Goal: Information Seeking & Learning: Learn about a topic

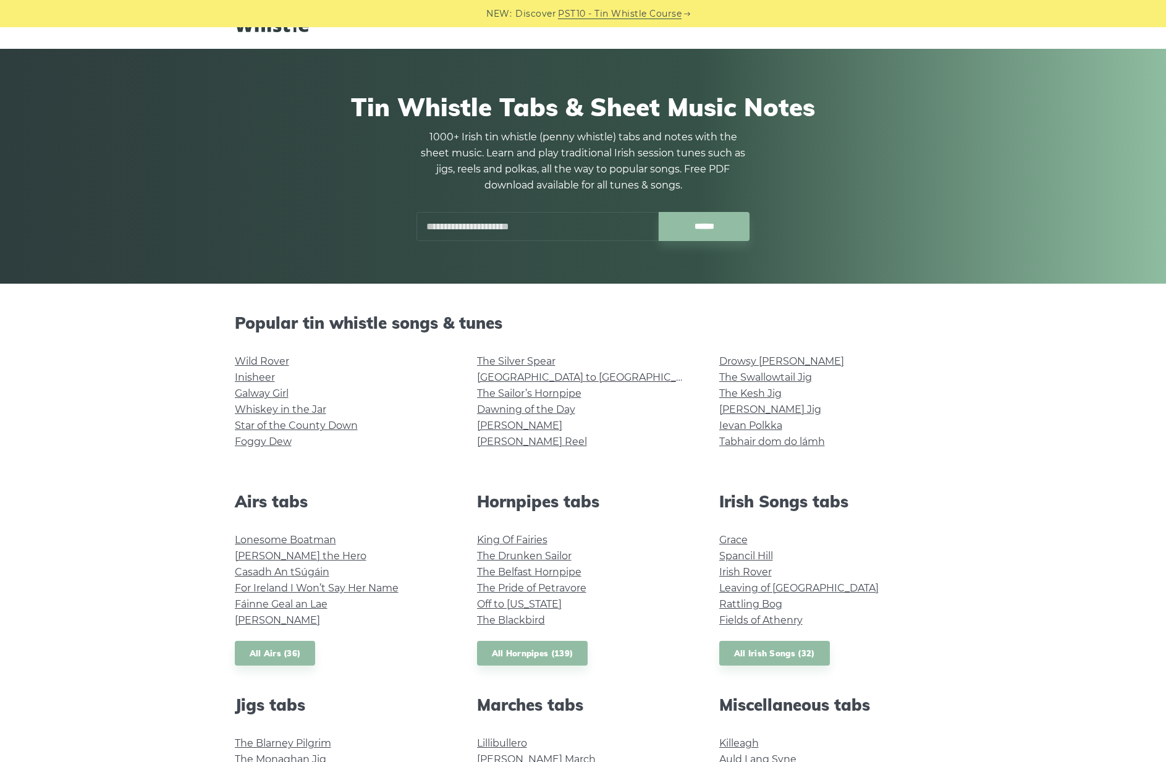
scroll to position [95, 0]
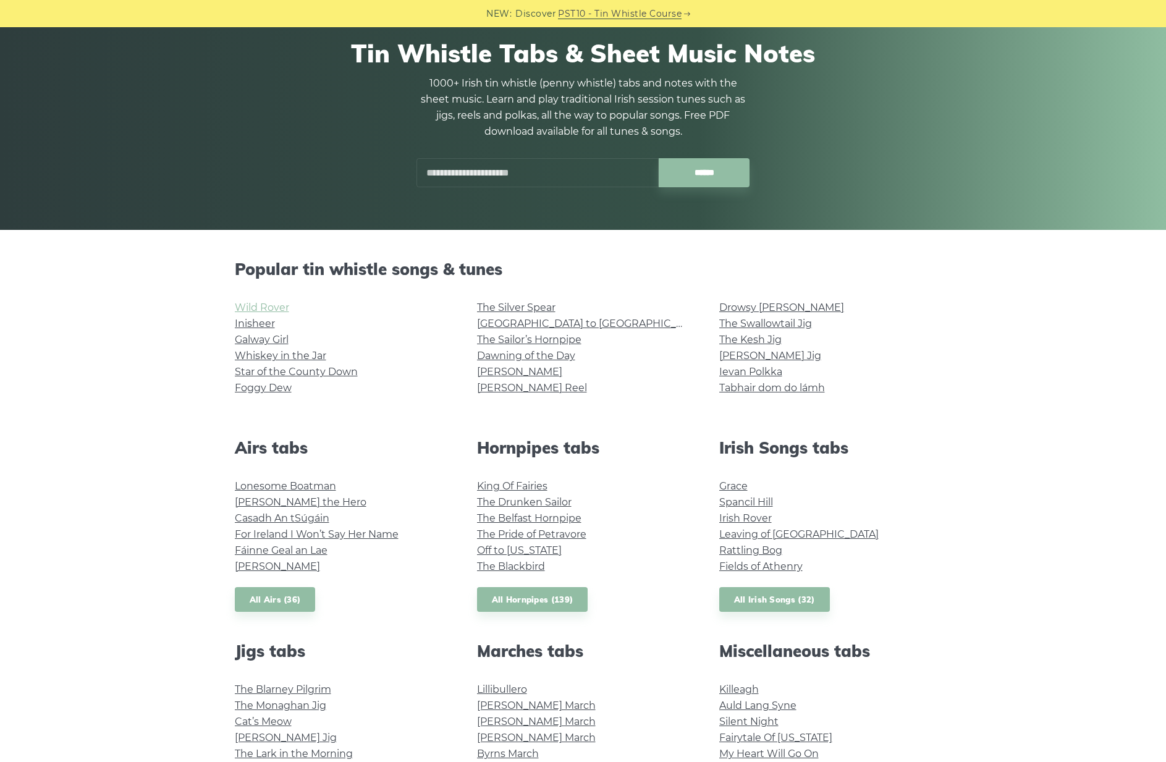
click at [272, 308] on link "Wild Rover" at bounding box center [262, 308] width 54 height 12
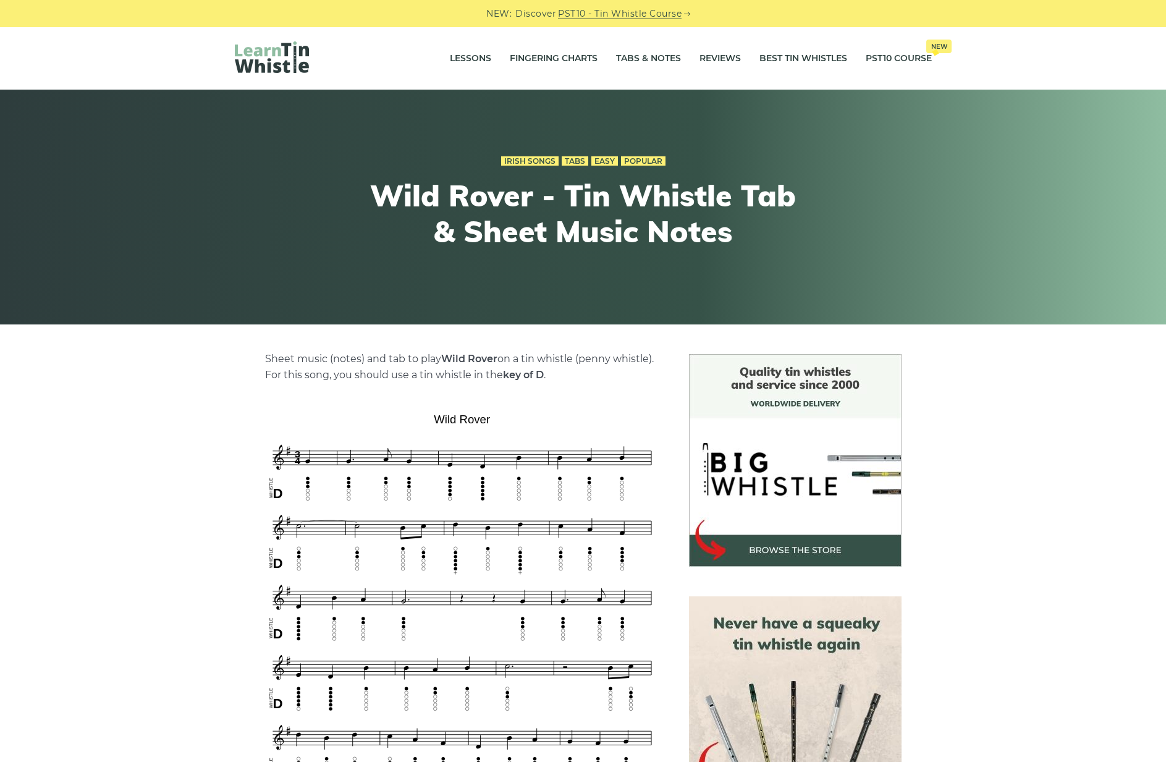
click at [592, 13] on link "PST10 - Tin Whistle Course" at bounding box center [620, 14] width 124 height 14
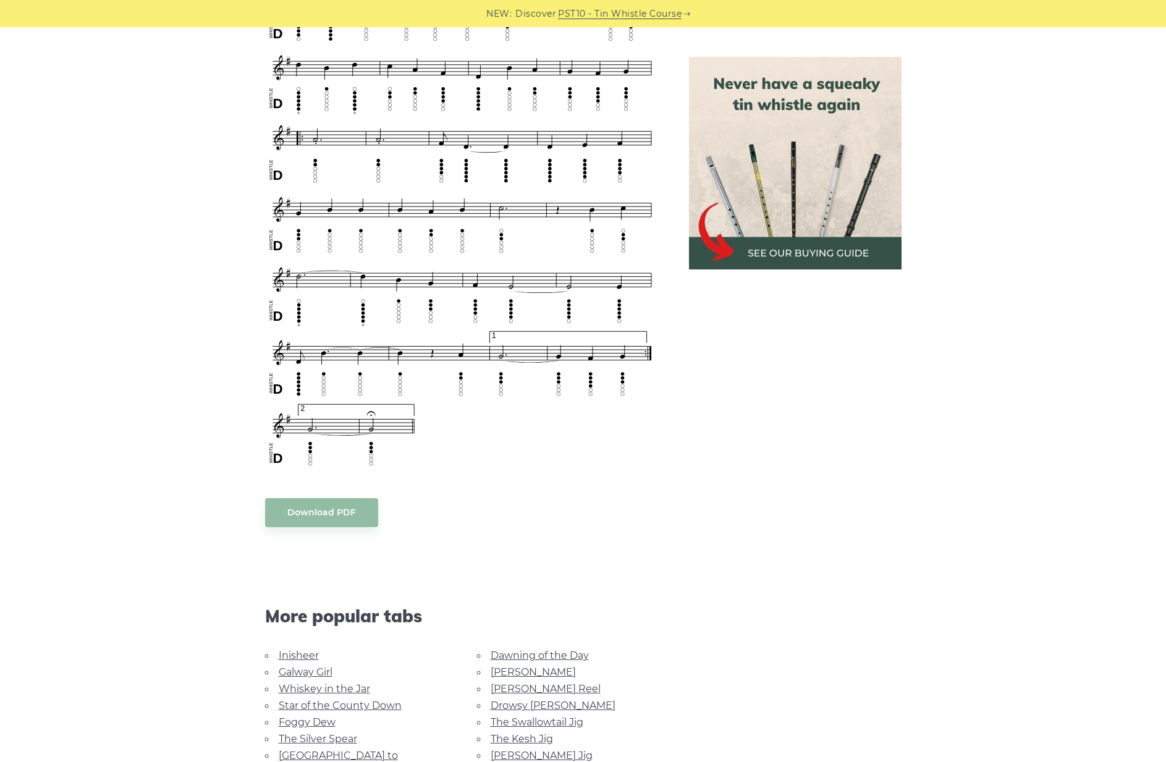
scroll to position [939, 0]
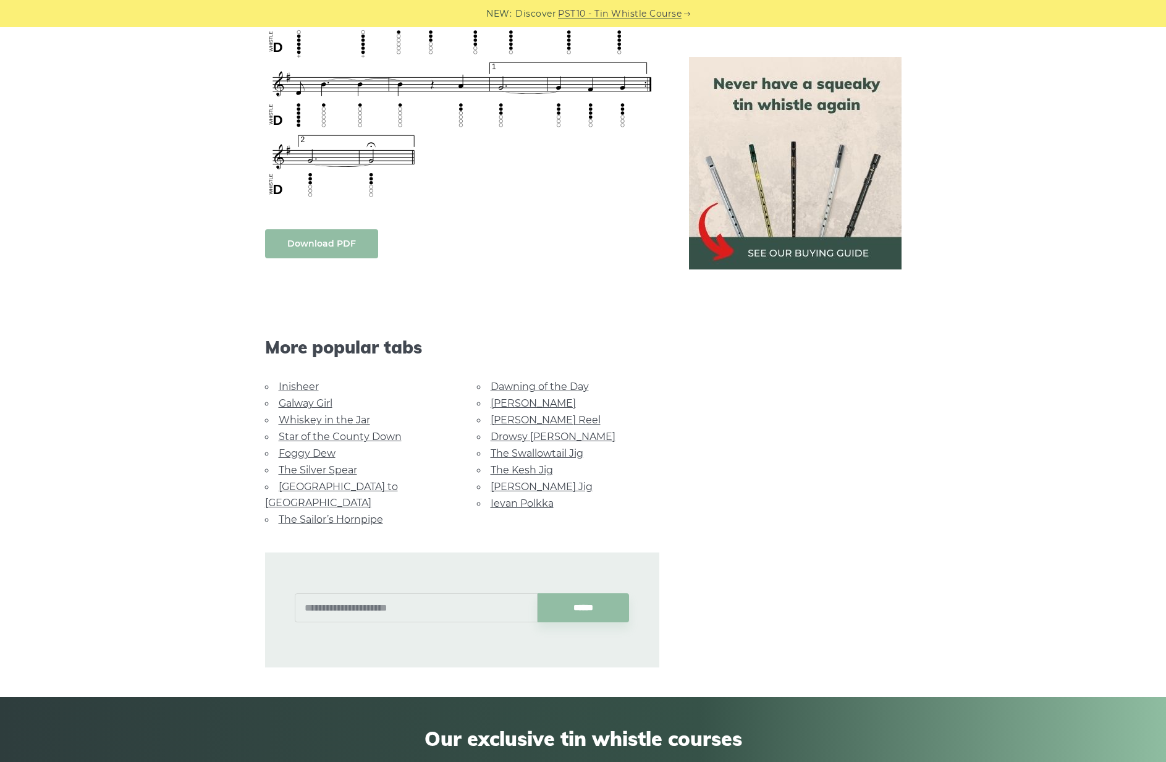
click at [308, 249] on body "NEW: Discover PST10 - Tin Whistle Course Lessons Fingering Charts Tabs & Notes …" at bounding box center [583, 224] width 1166 height 2326
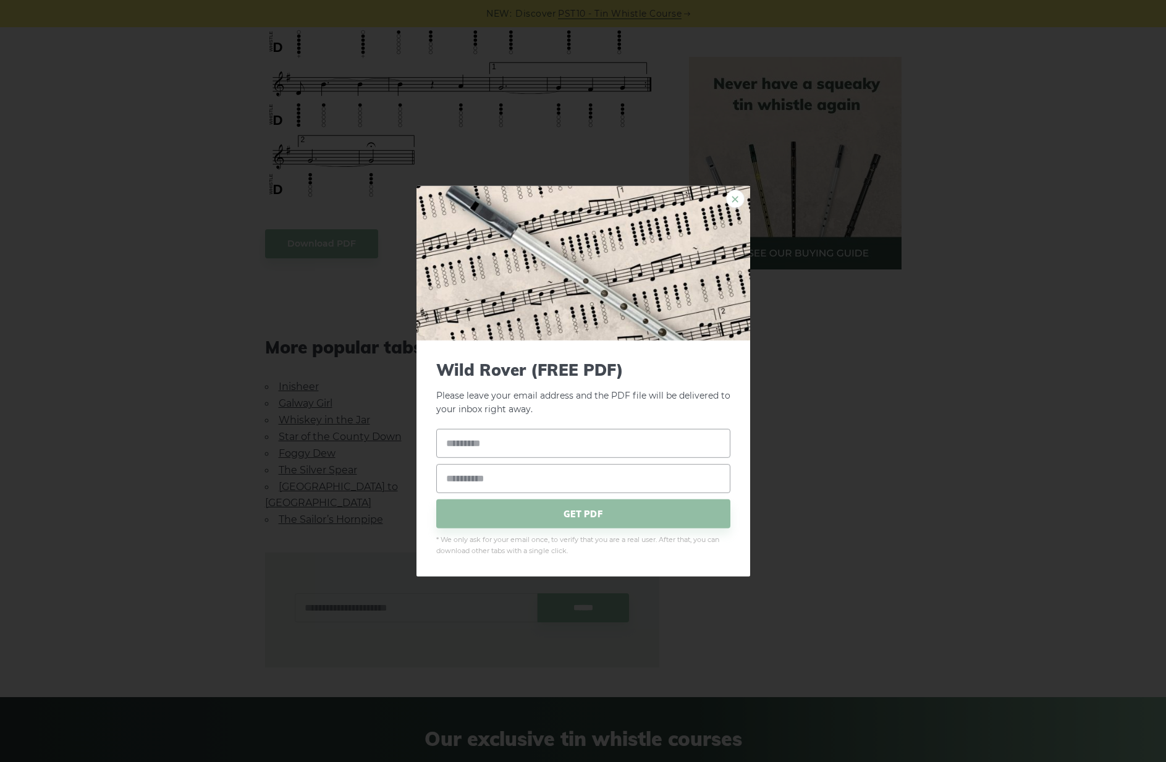
click at [733, 200] on link "×" at bounding box center [735, 198] width 19 height 19
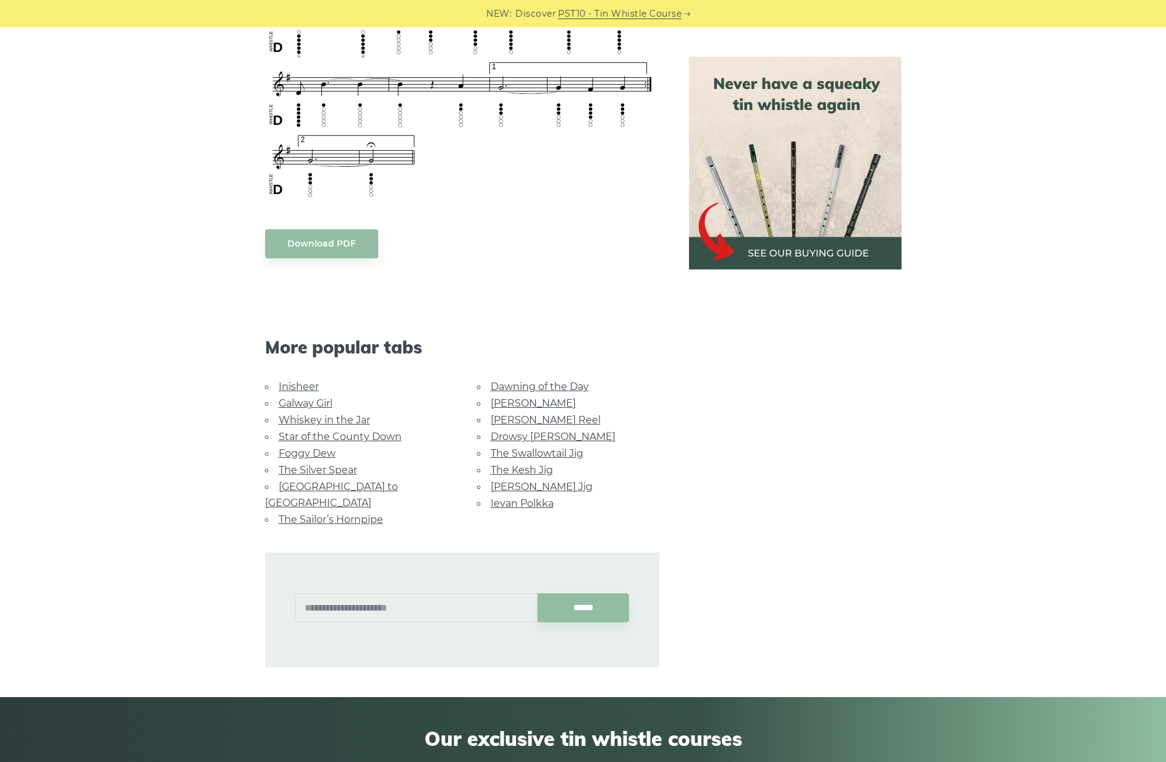
click at [504, 402] on link "[PERSON_NAME]" at bounding box center [533, 403] width 85 height 12
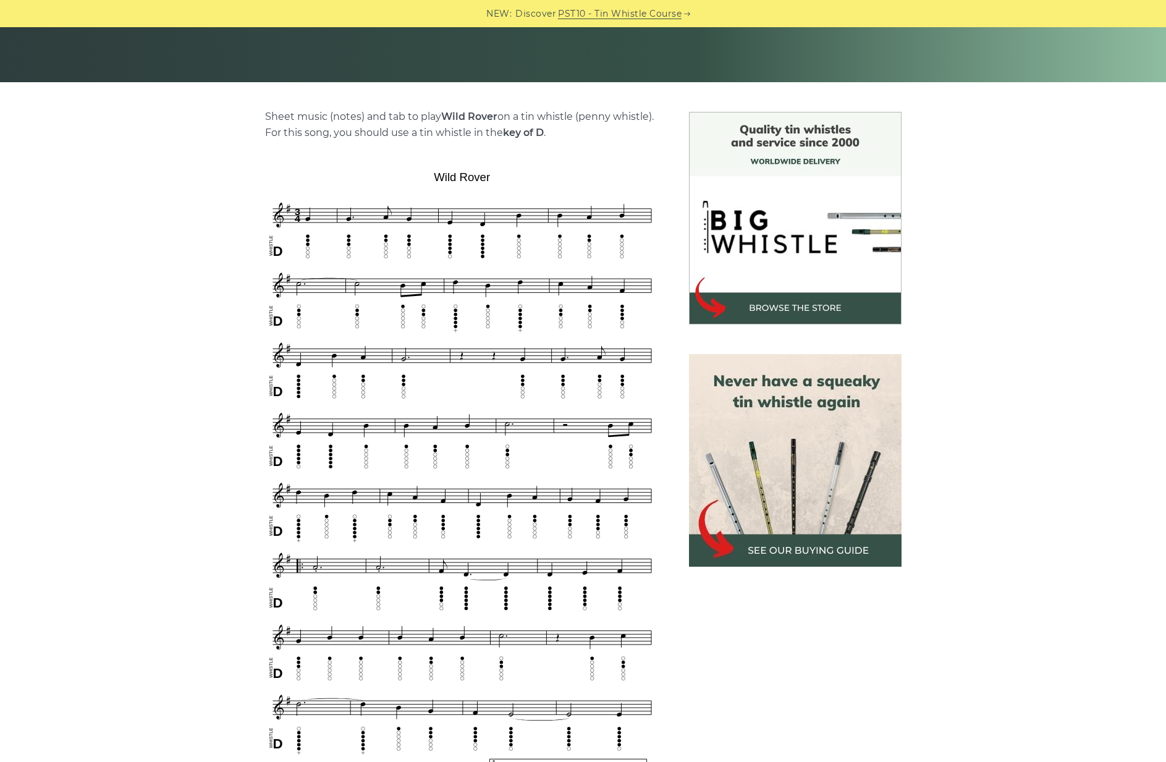
scroll to position [0, 0]
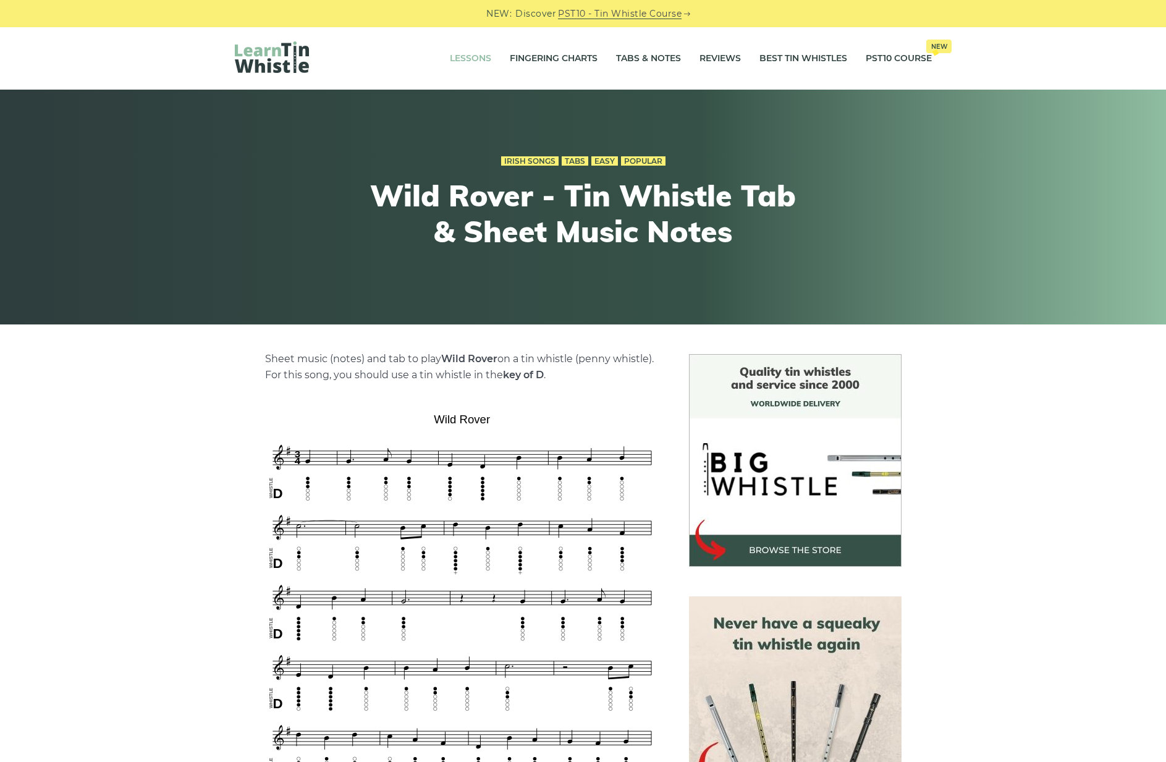
click at [474, 58] on link "Lessons" at bounding box center [470, 58] width 41 height 31
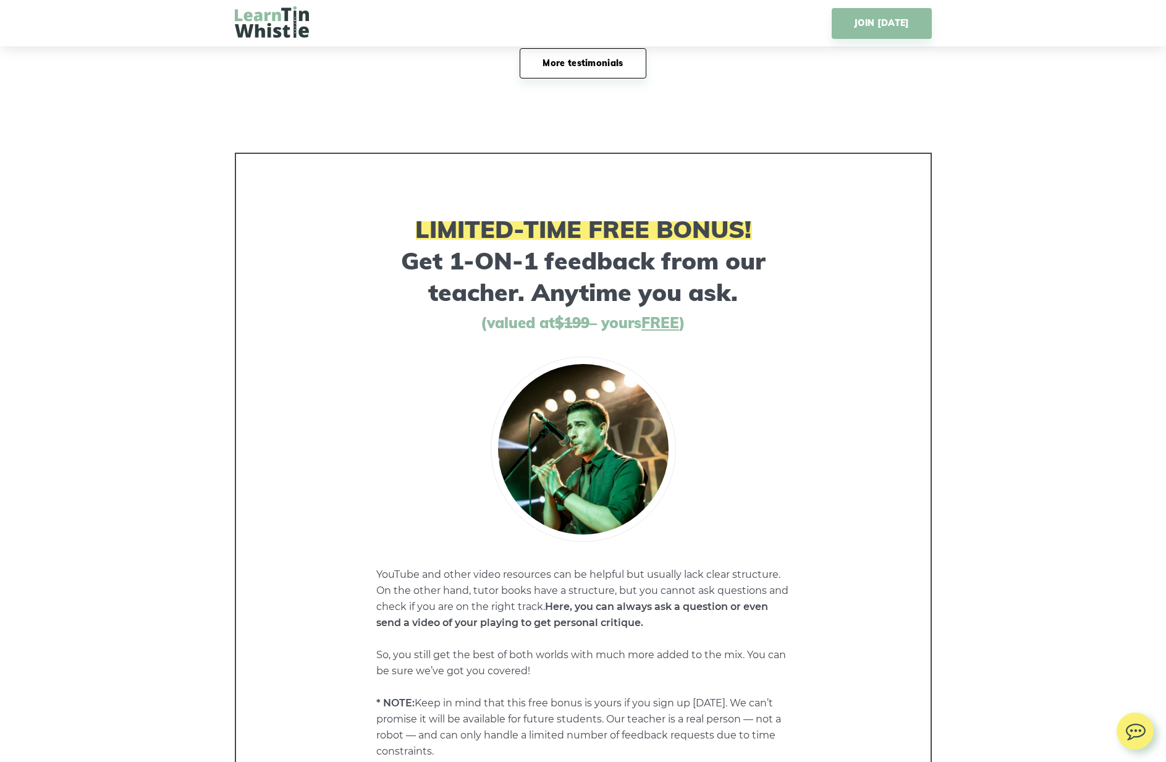
scroll to position [5938, 0]
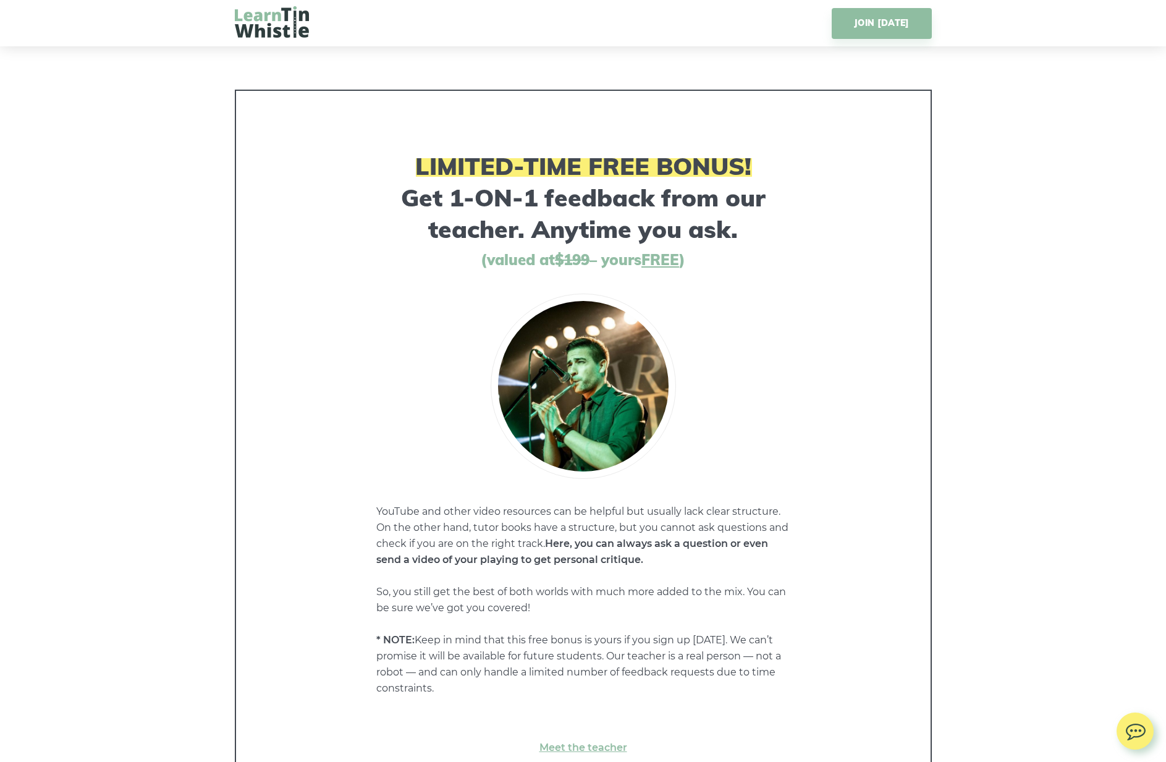
click at [416, 382] on div at bounding box center [583, 385] width 645 height 185
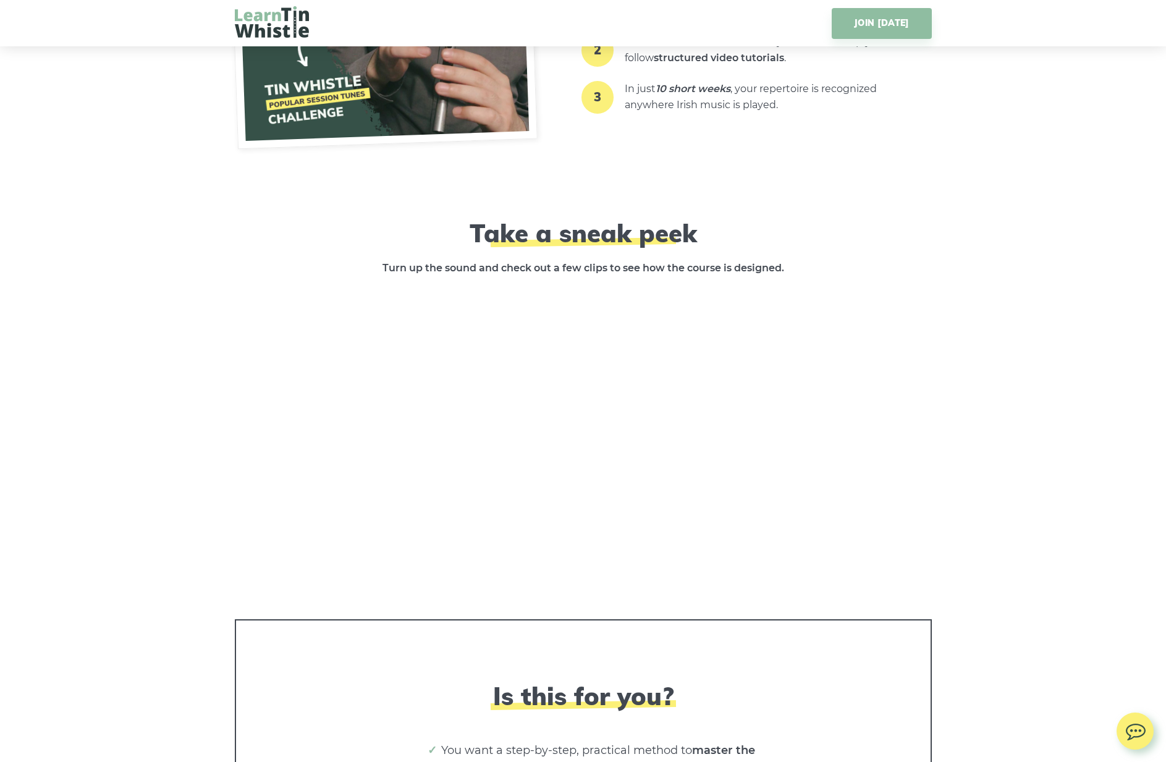
scroll to position [1608, 0]
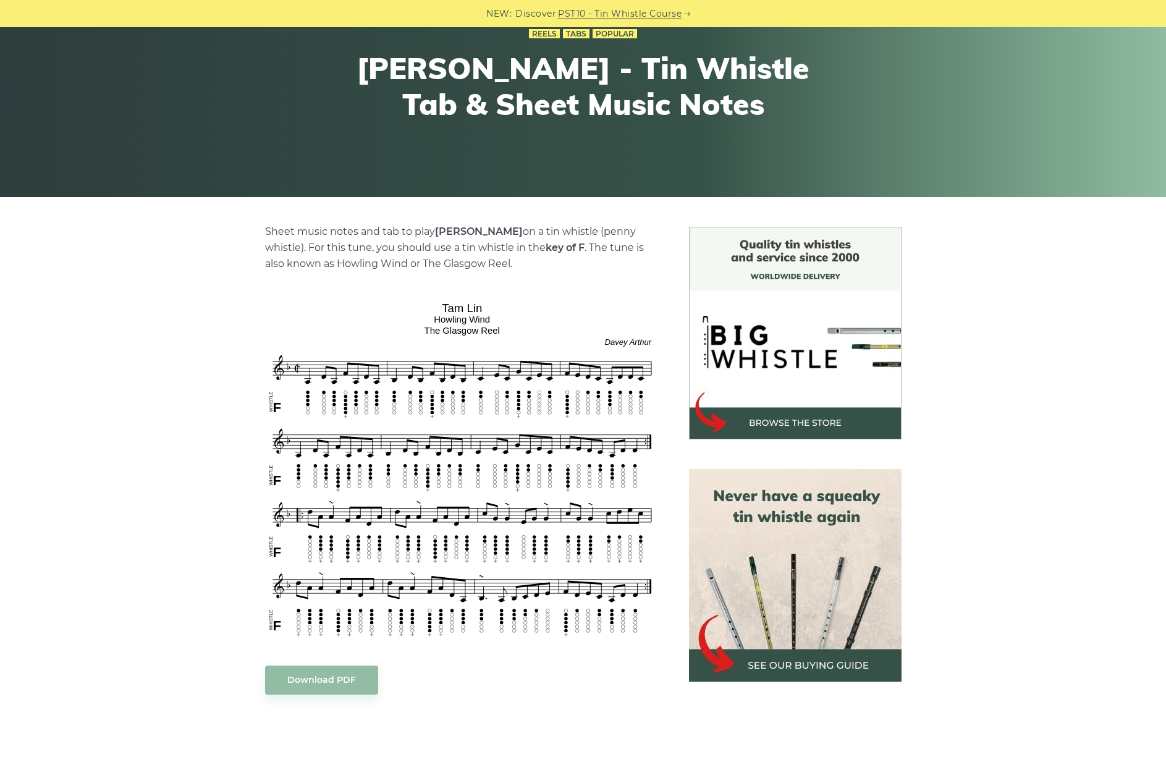
scroll to position [156, 0]
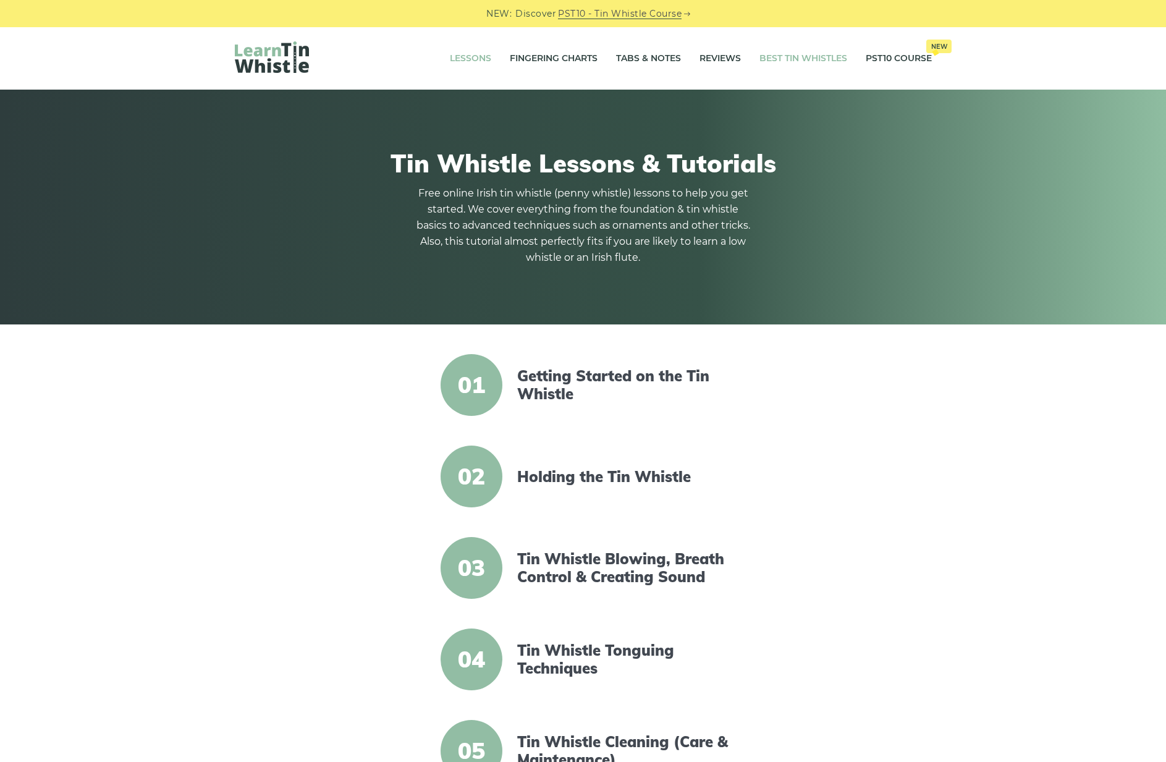
click at [800, 57] on link "Best Tin Whistles" at bounding box center [803, 58] width 88 height 31
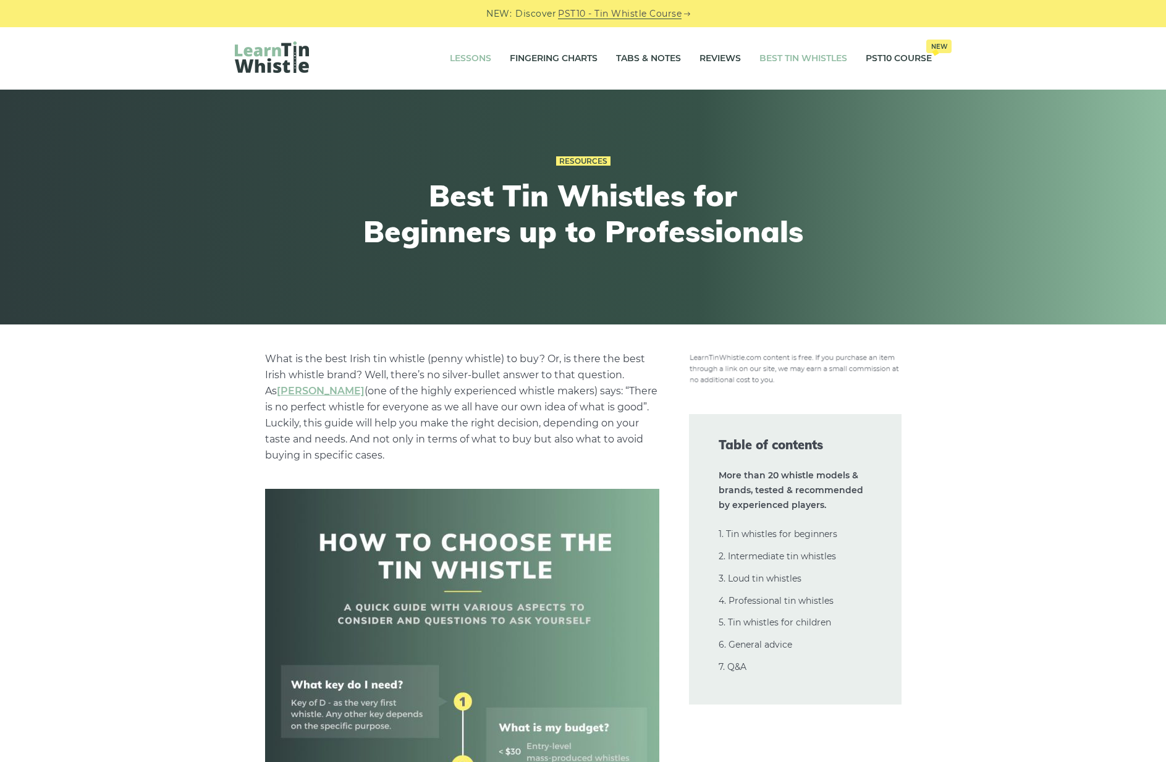
click at [459, 58] on link "Lessons" at bounding box center [470, 58] width 41 height 31
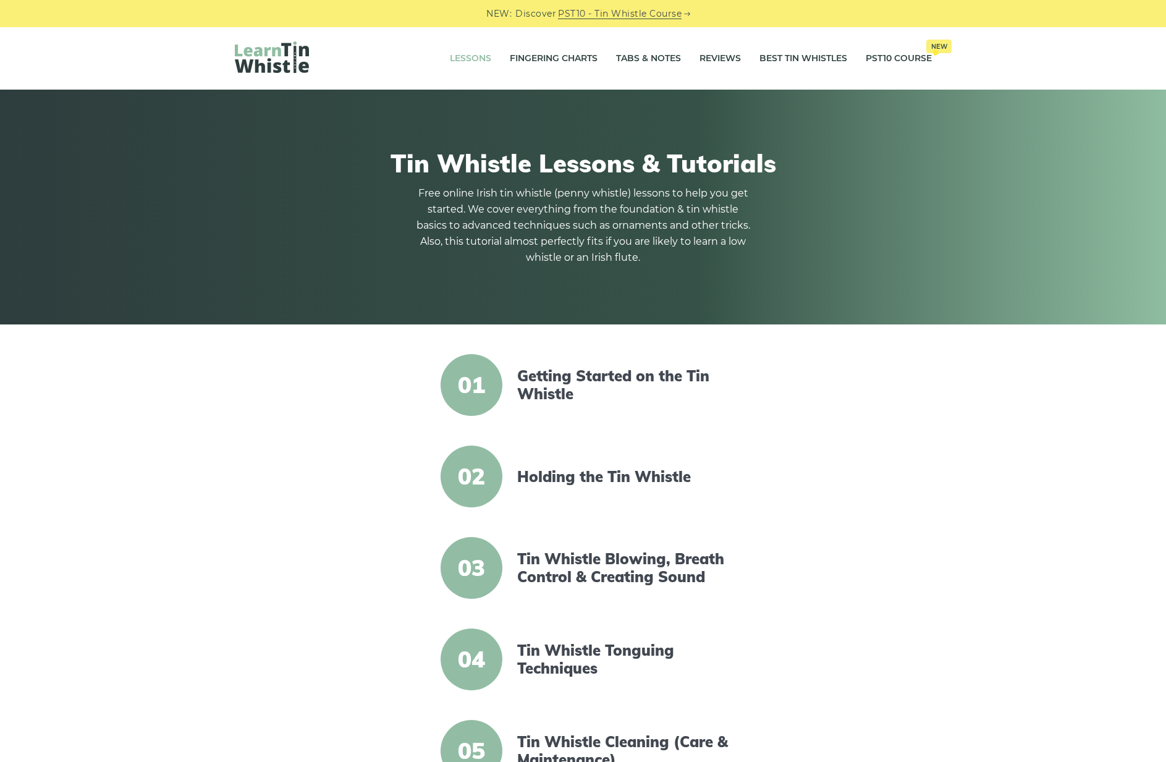
scroll to position [7, 0]
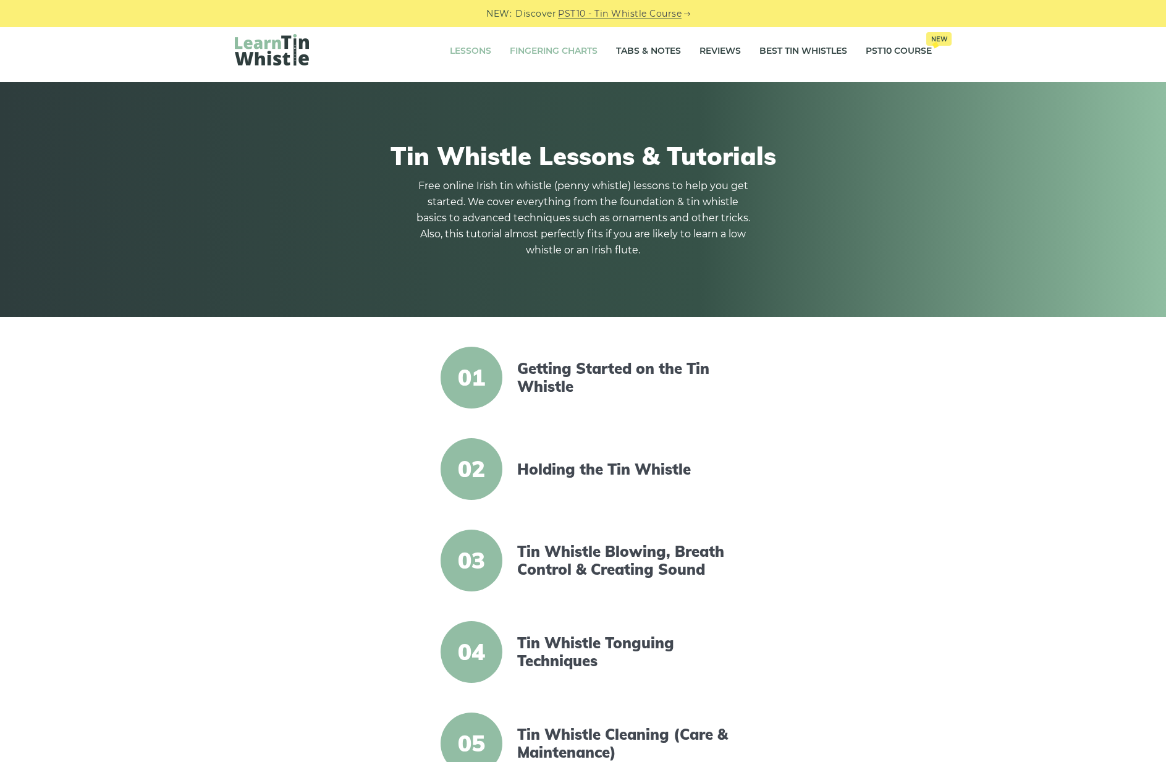
click at [543, 43] on link "Fingering Charts" at bounding box center [554, 51] width 88 height 31
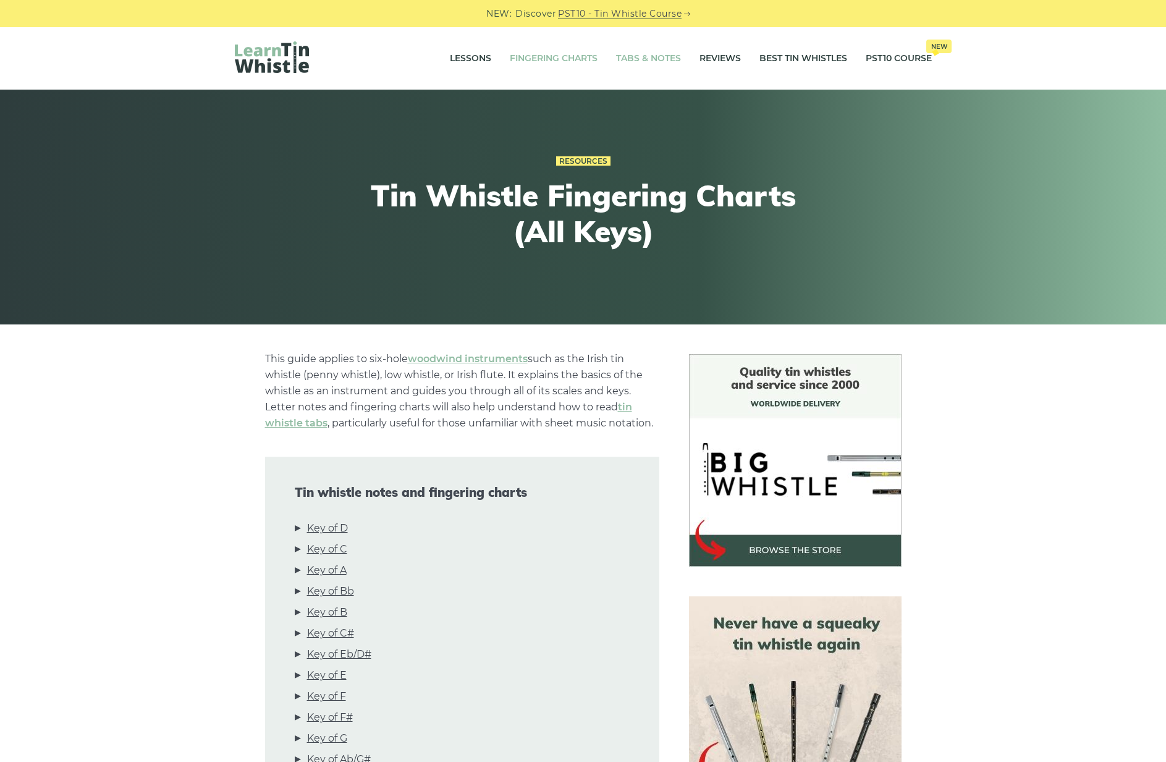
click at [645, 56] on link "Tabs & Notes" at bounding box center [648, 58] width 65 height 31
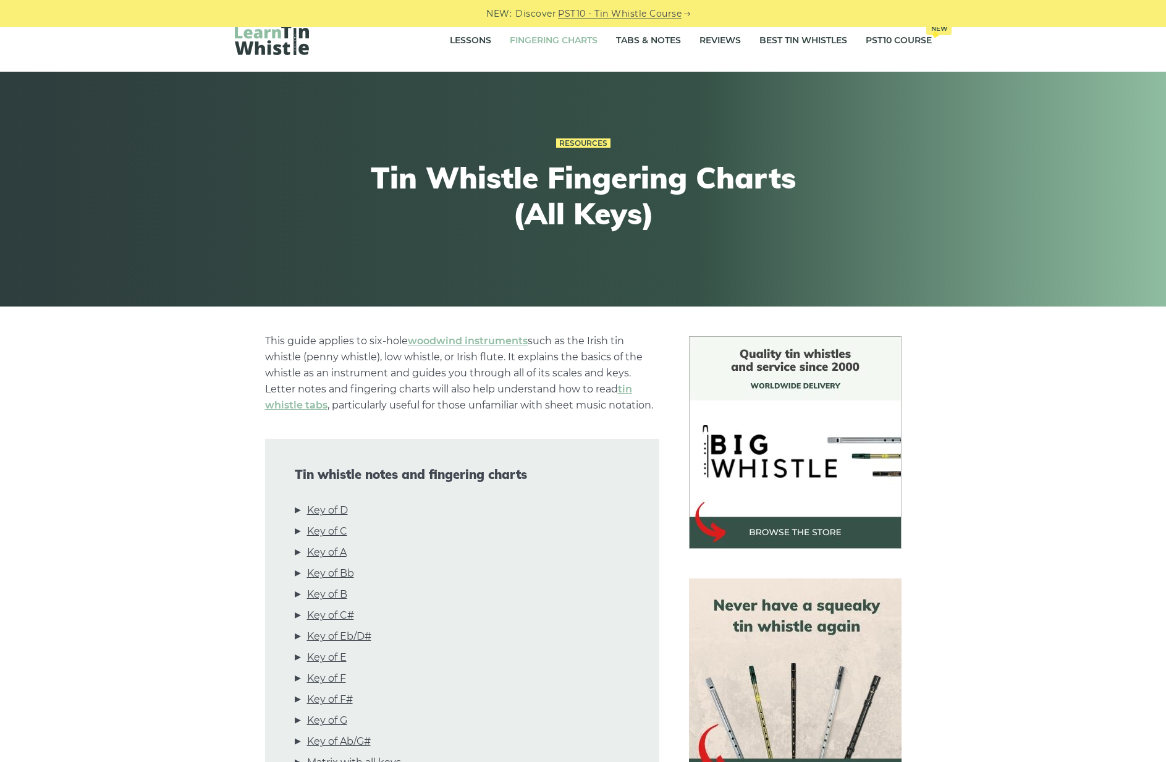
scroll to position [21, 0]
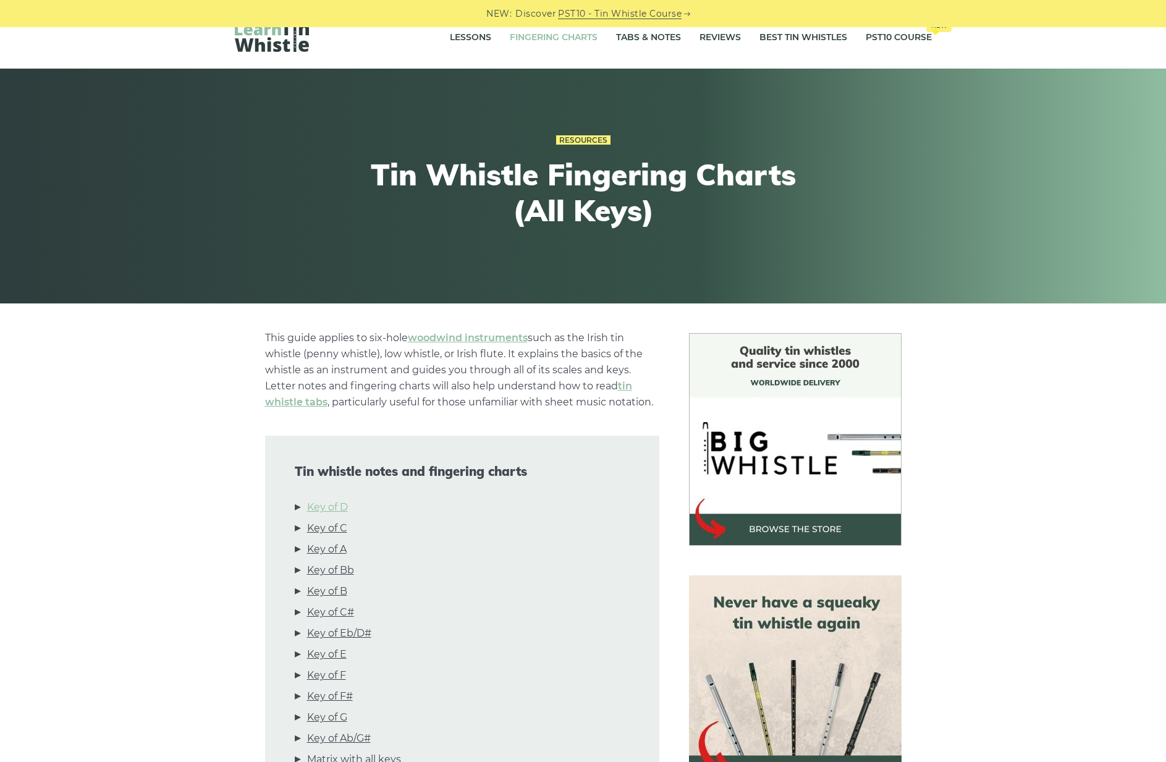
click at [331, 504] on link "Key of D" at bounding box center [327, 507] width 41 height 16
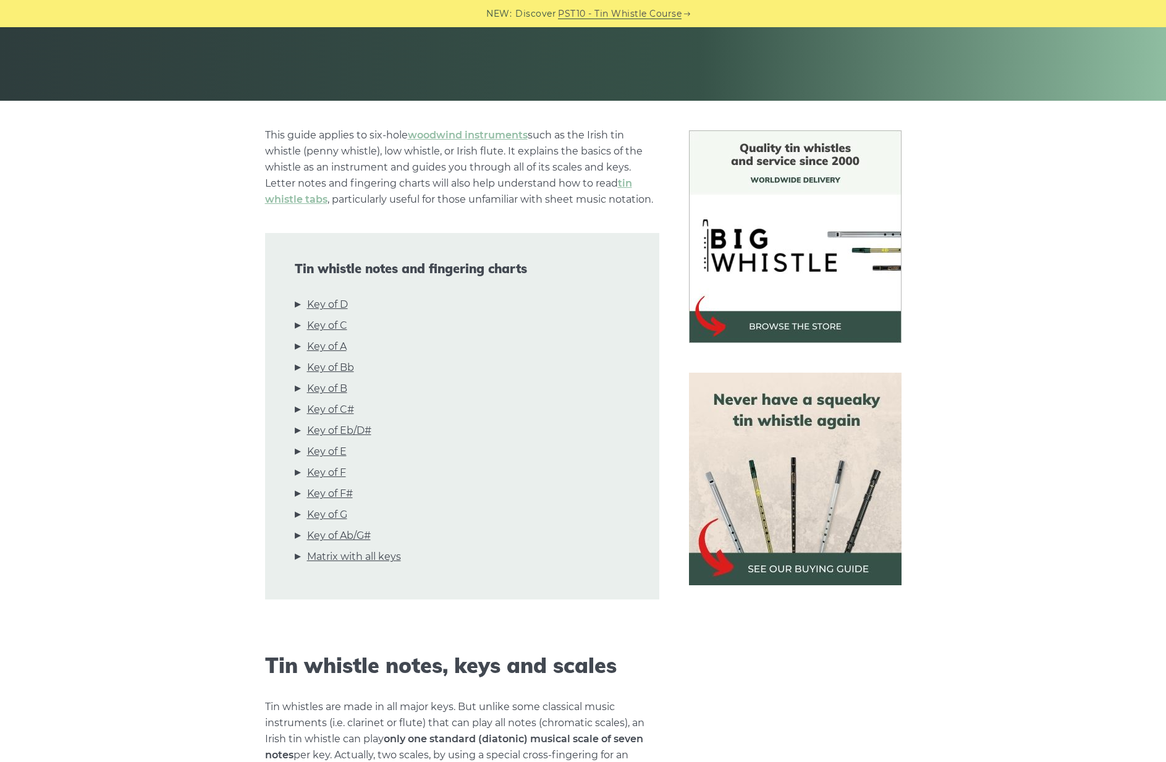
scroll to position [0, 0]
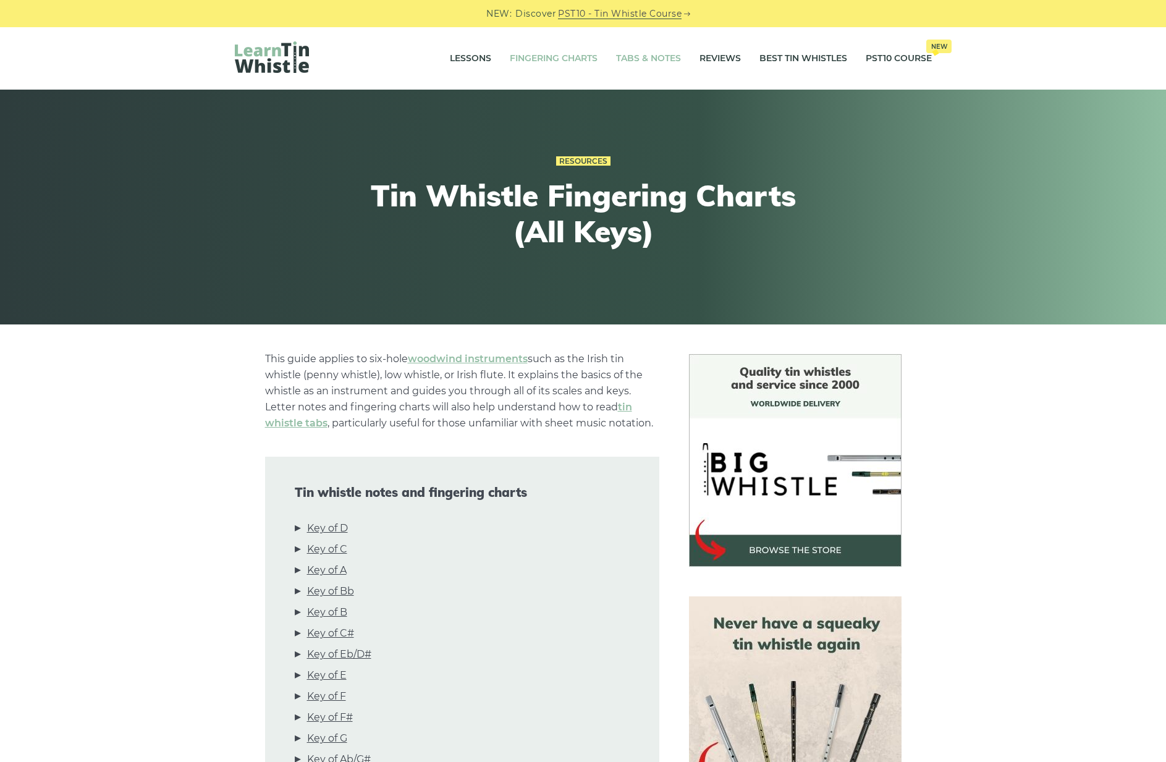
click at [643, 56] on link "Tabs & Notes" at bounding box center [648, 58] width 65 height 31
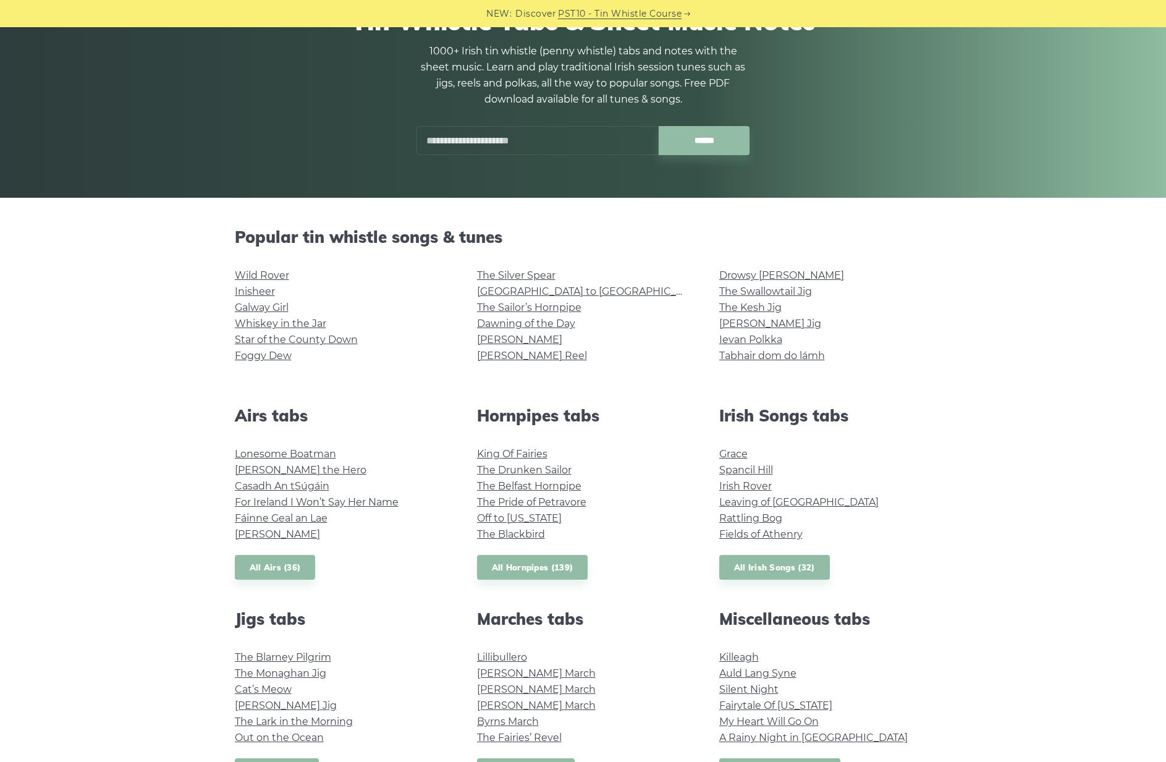
scroll to position [125, 0]
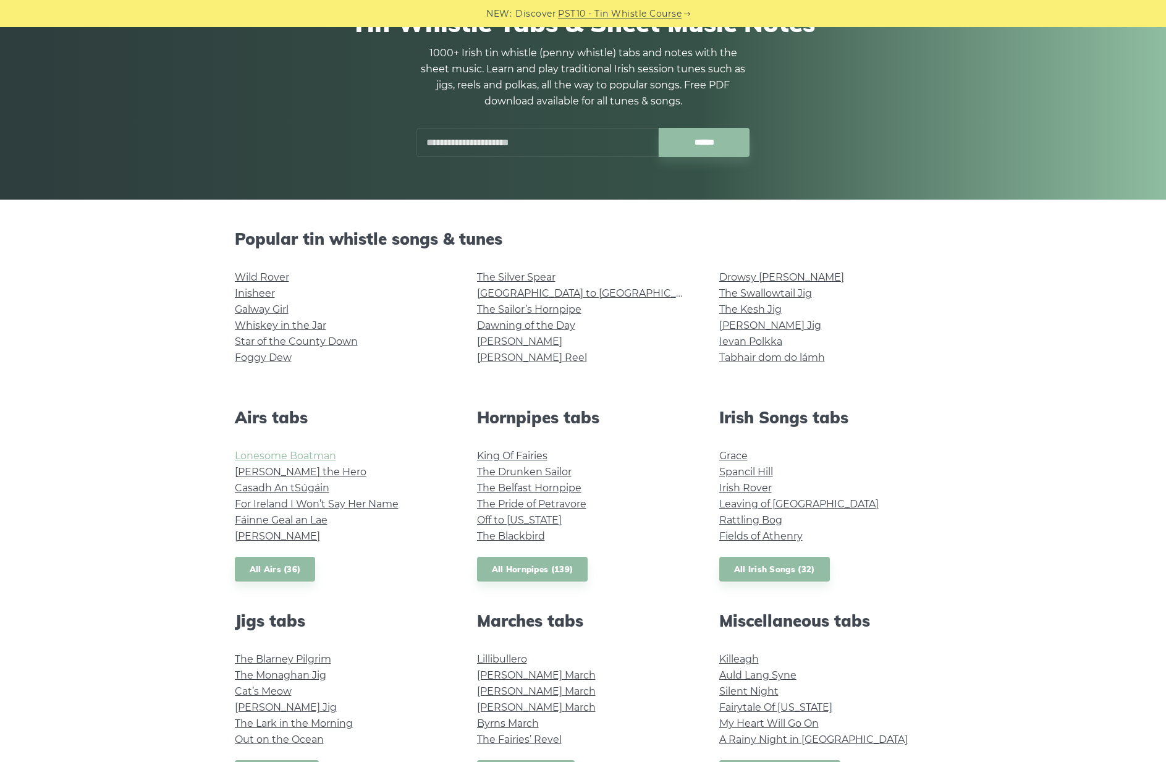
click at [282, 458] on link "Lonesome Boatman" at bounding box center [285, 456] width 101 height 12
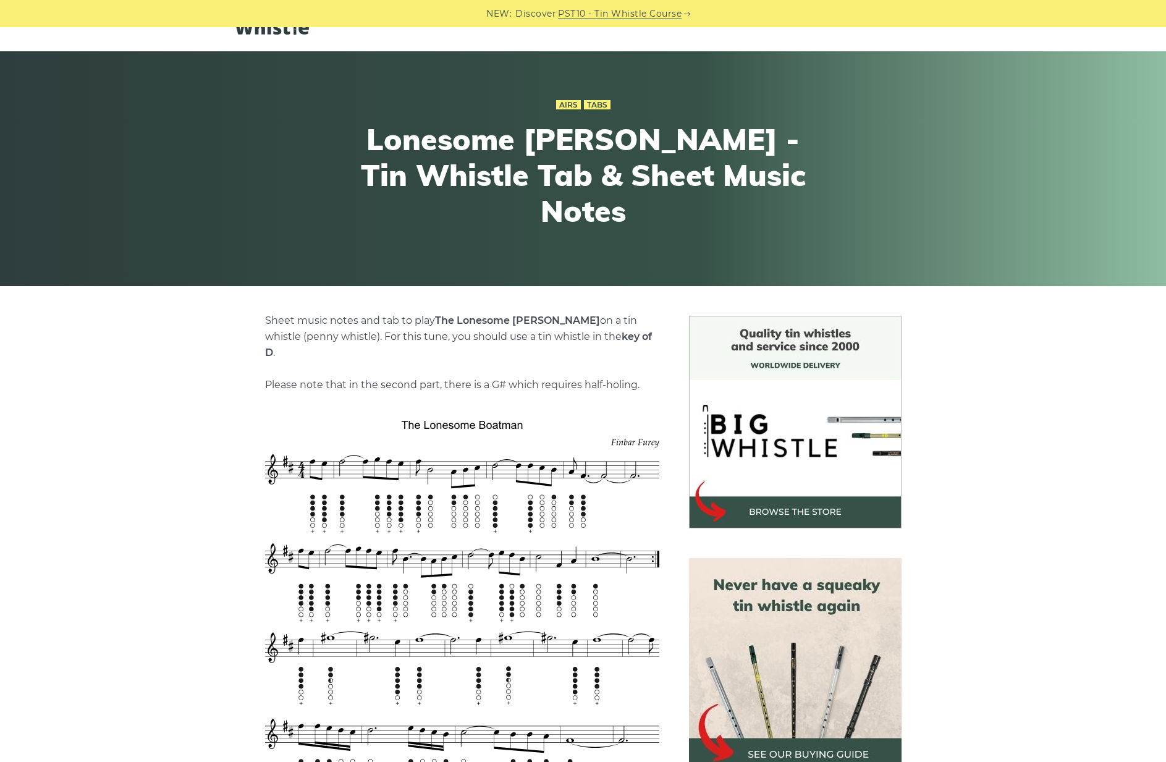
scroll to position [28, 0]
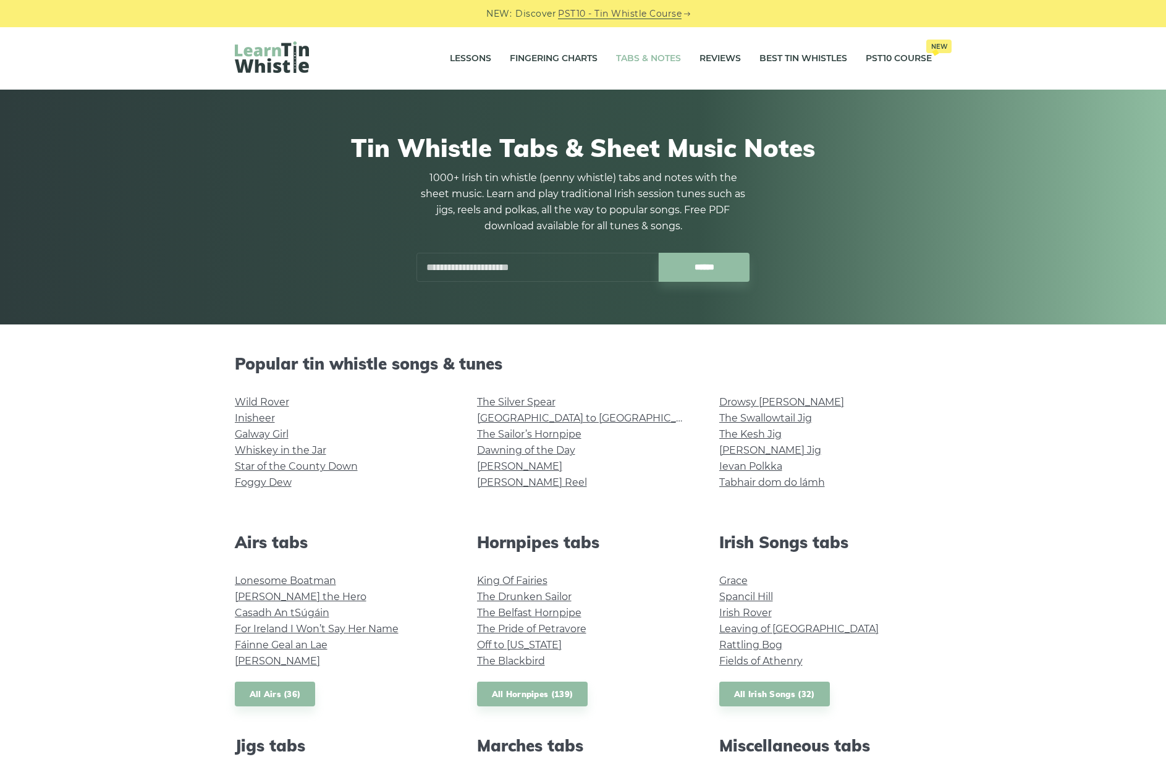
click at [505, 269] on input "text" at bounding box center [537, 267] width 242 height 29
type input "*"
click at [659, 253] on input "******" at bounding box center [704, 267] width 91 height 29
click at [721, 271] on input "******" at bounding box center [704, 267] width 91 height 29
click at [454, 271] on input "*" at bounding box center [537, 267] width 242 height 29
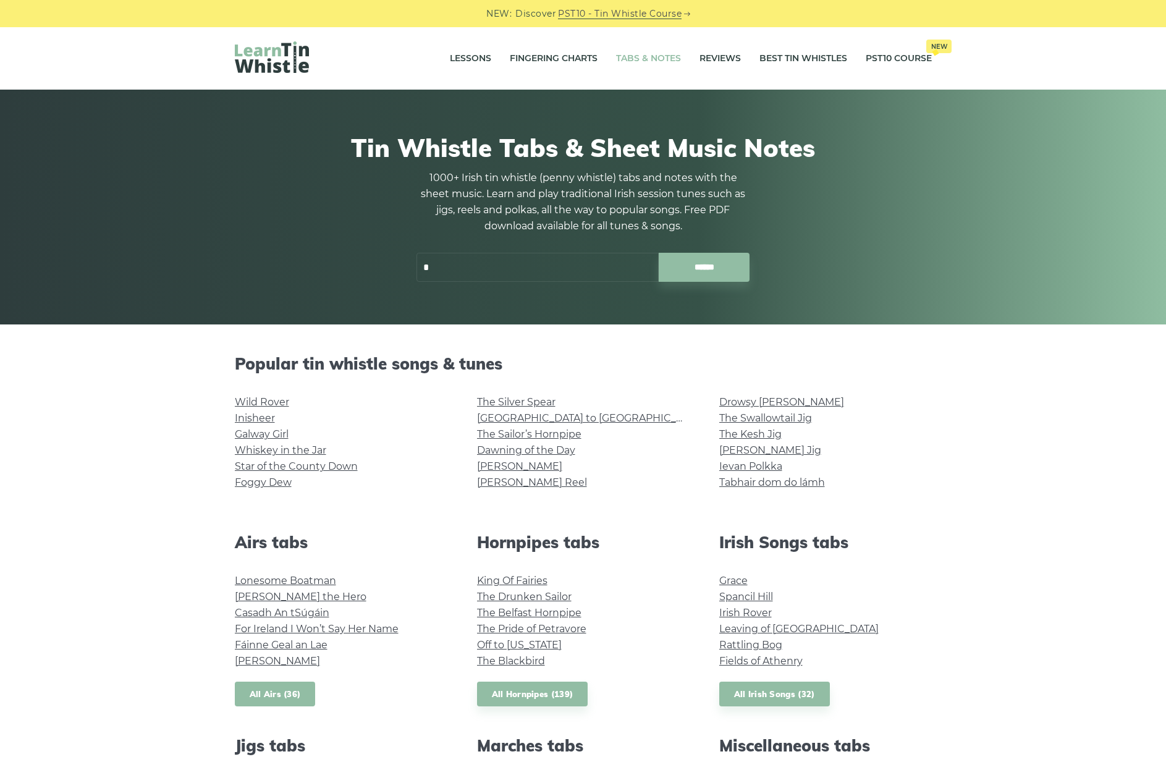
click at [269, 695] on link "All Airs (36)" at bounding box center [275, 694] width 81 height 25
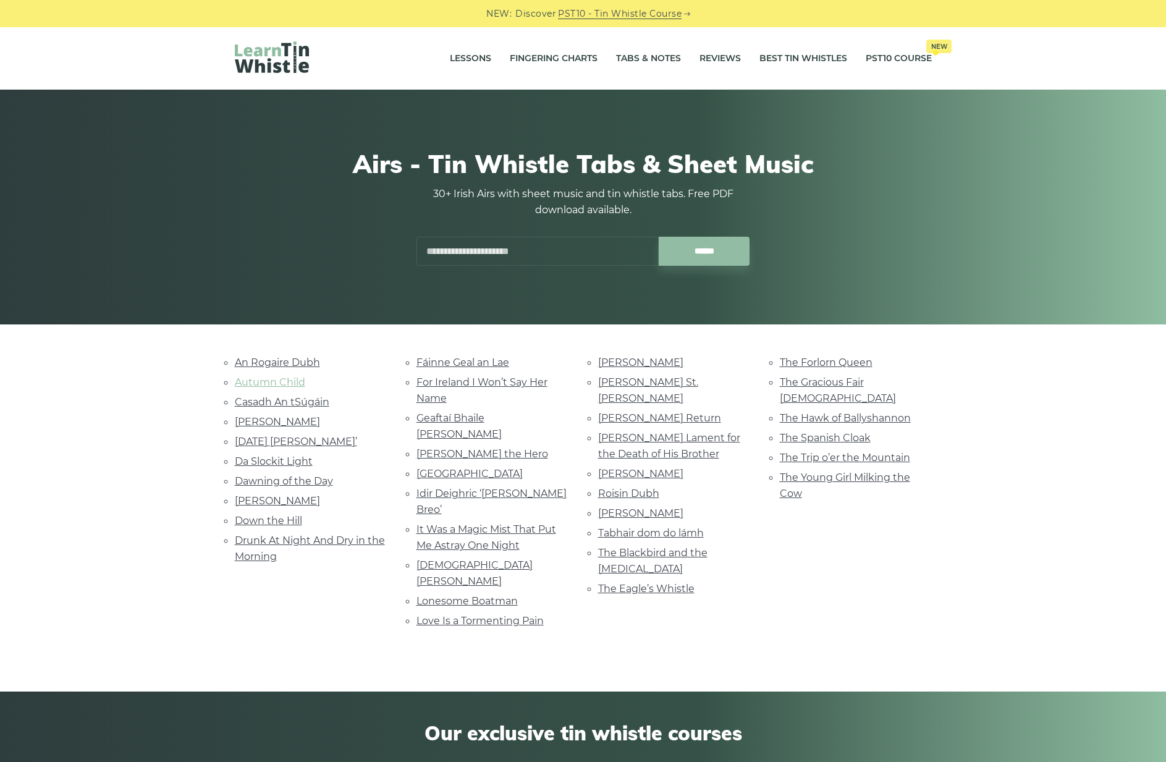
click at [276, 379] on link "Autumn Child" at bounding box center [270, 382] width 70 height 12
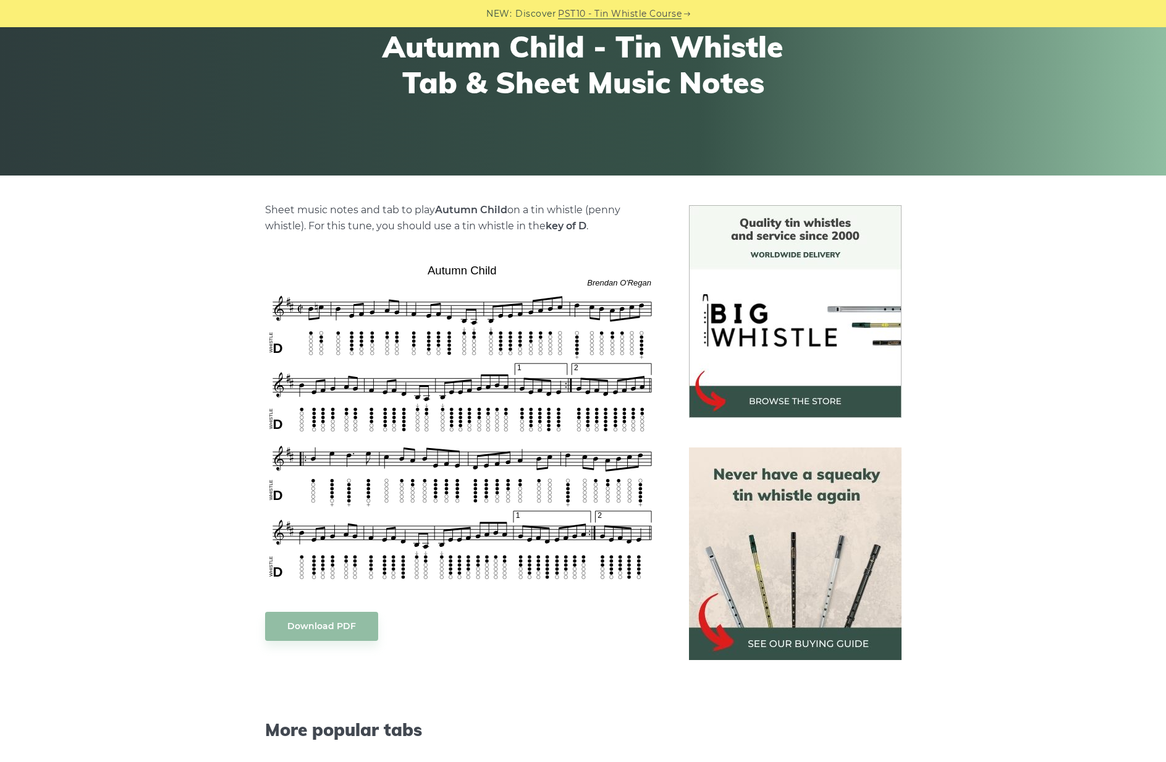
scroll to position [133, 0]
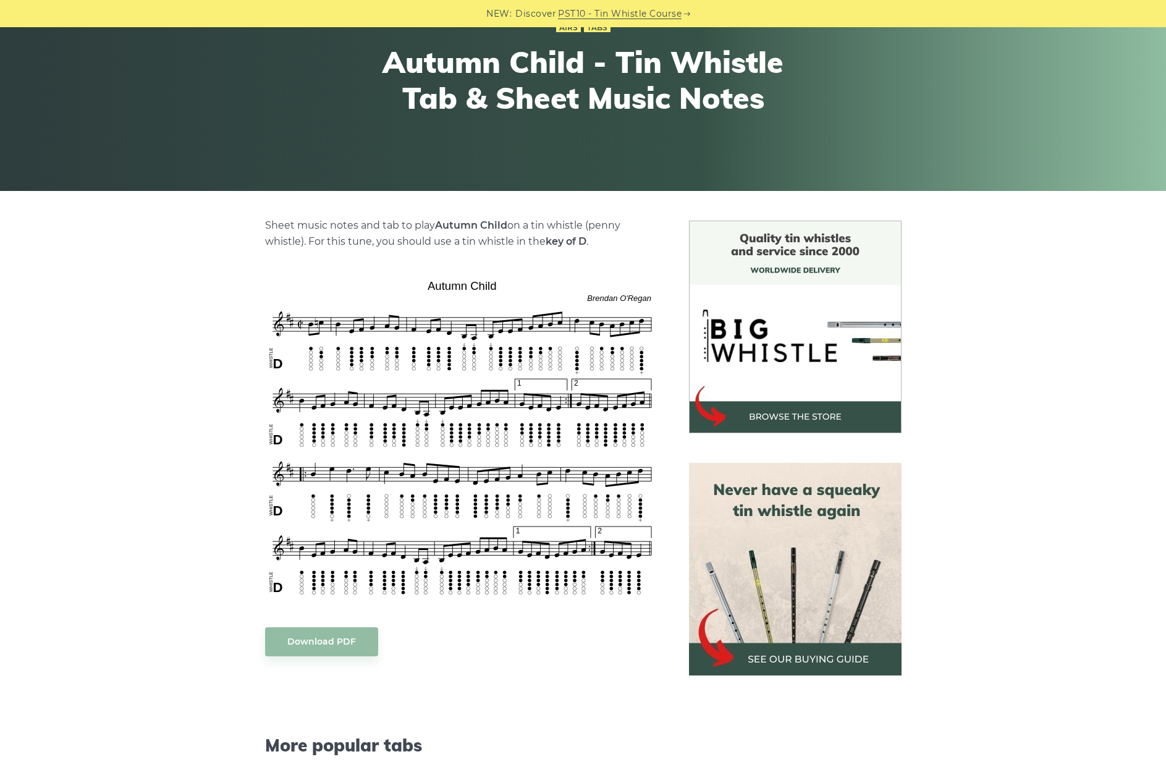
click at [810, 576] on img at bounding box center [795, 569] width 213 height 213
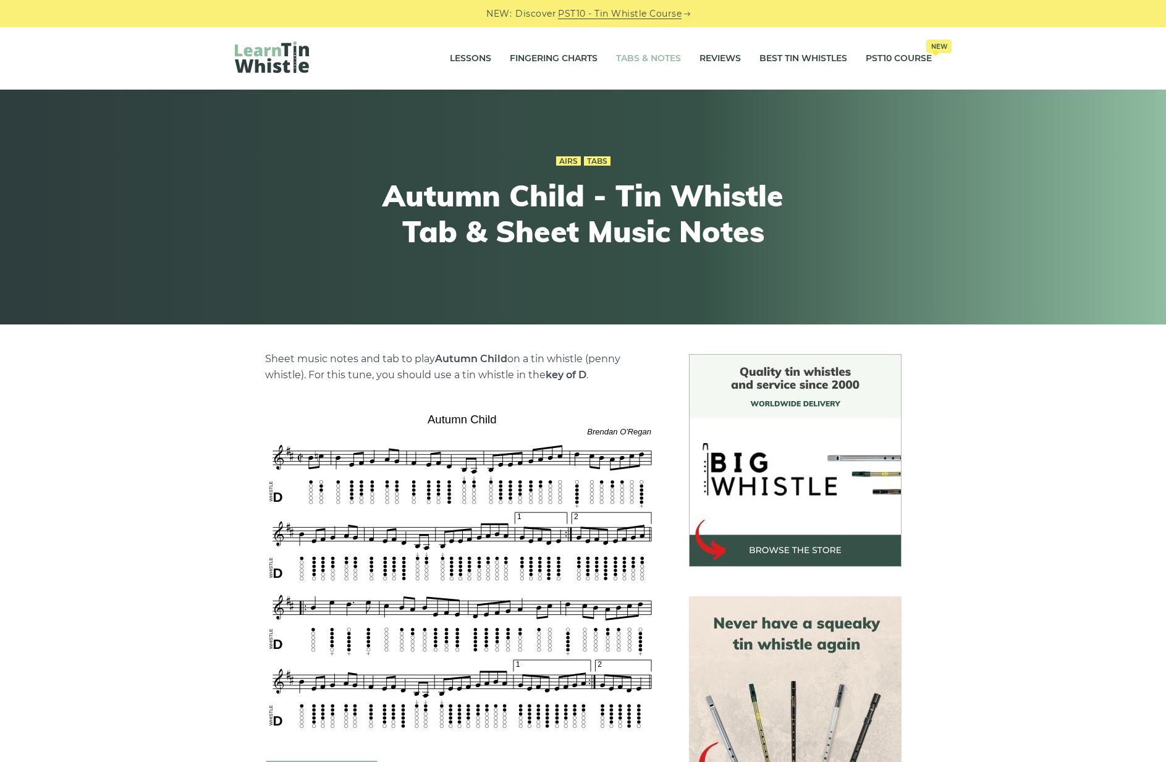
click at [633, 56] on link "Tabs & Notes" at bounding box center [648, 58] width 65 height 31
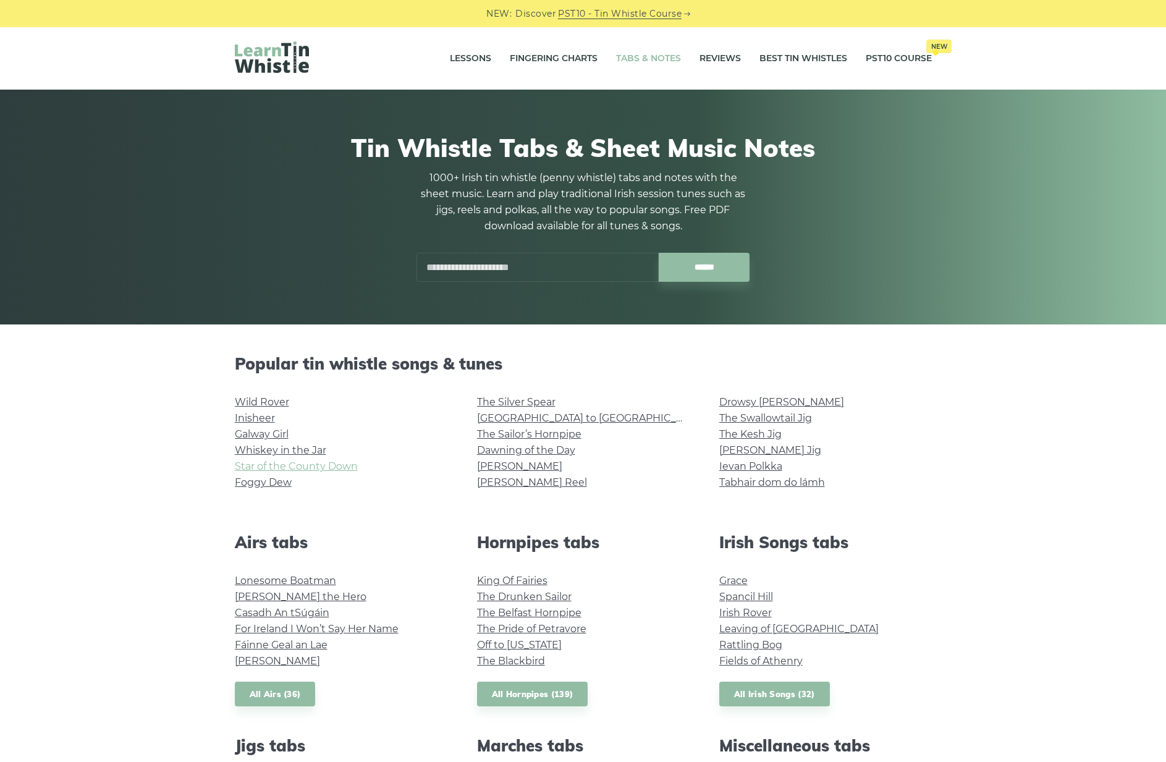
click at [323, 467] on link "Star of the County Down" at bounding box center [296, 466] width 123 height 12
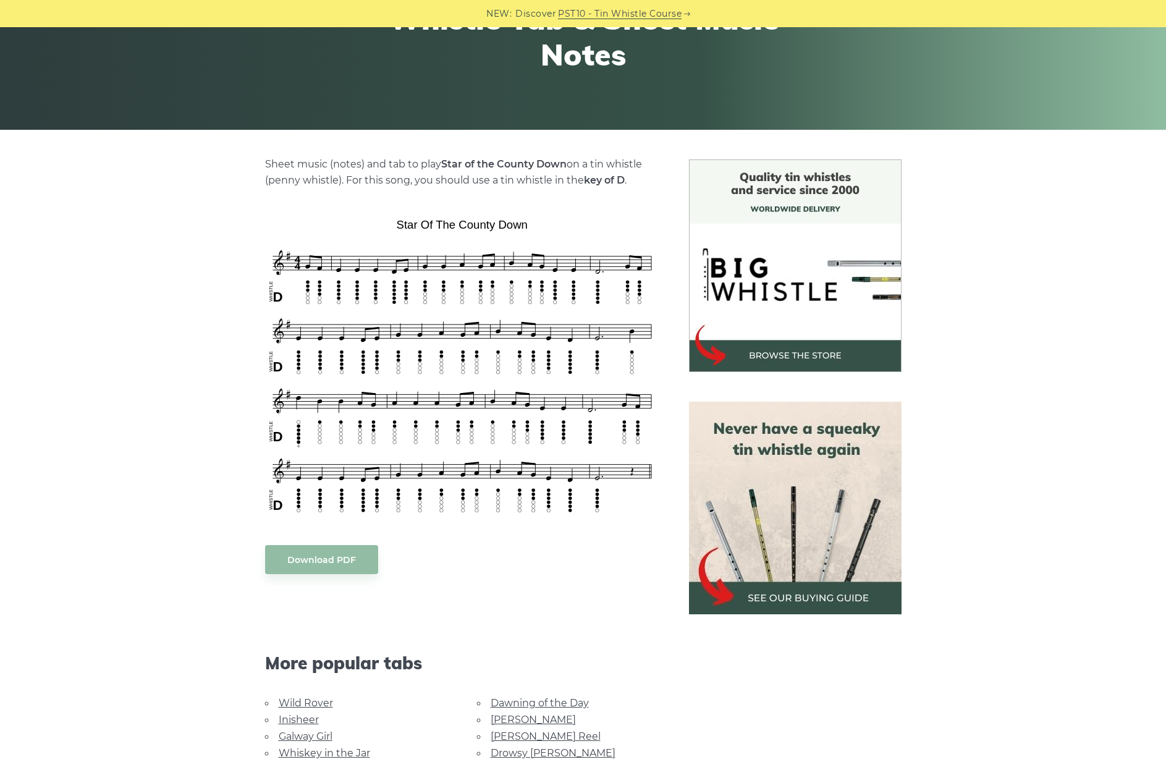
scroll to position [238, 0]
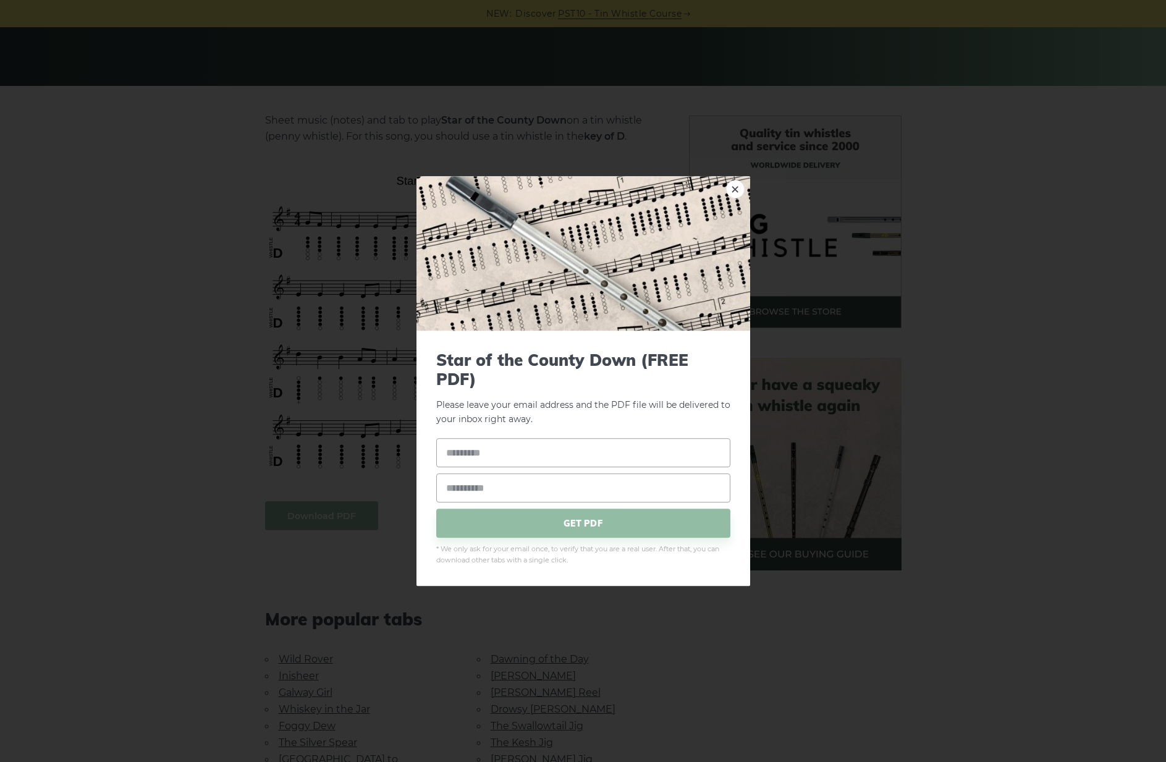
click at [350, 518] on body "NEW: Discover PST10 - Tin Whistle Course Lessons Fingering Charts Tabs & Notes …" at bounding box center [583, 711] width 1166 height 1898
click at [740, 190] on link "×" at bounding box center [735, 189] width 19 height 19
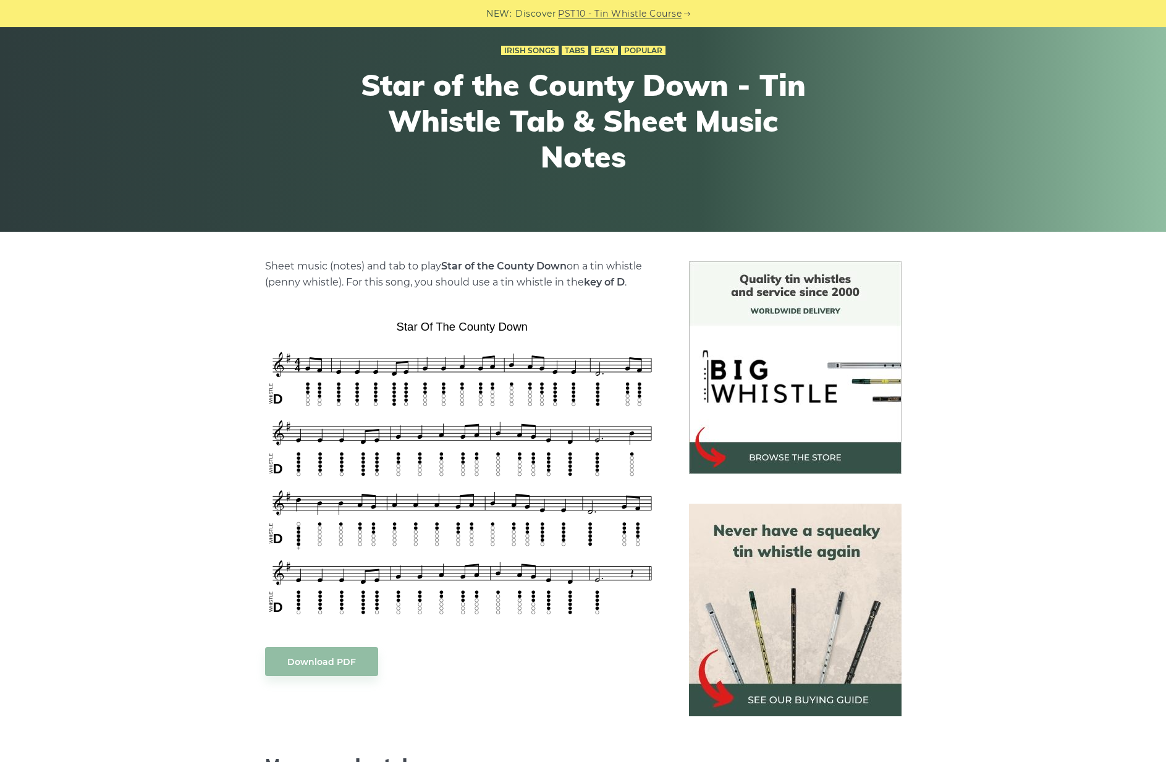
scroll to position [0, 0]
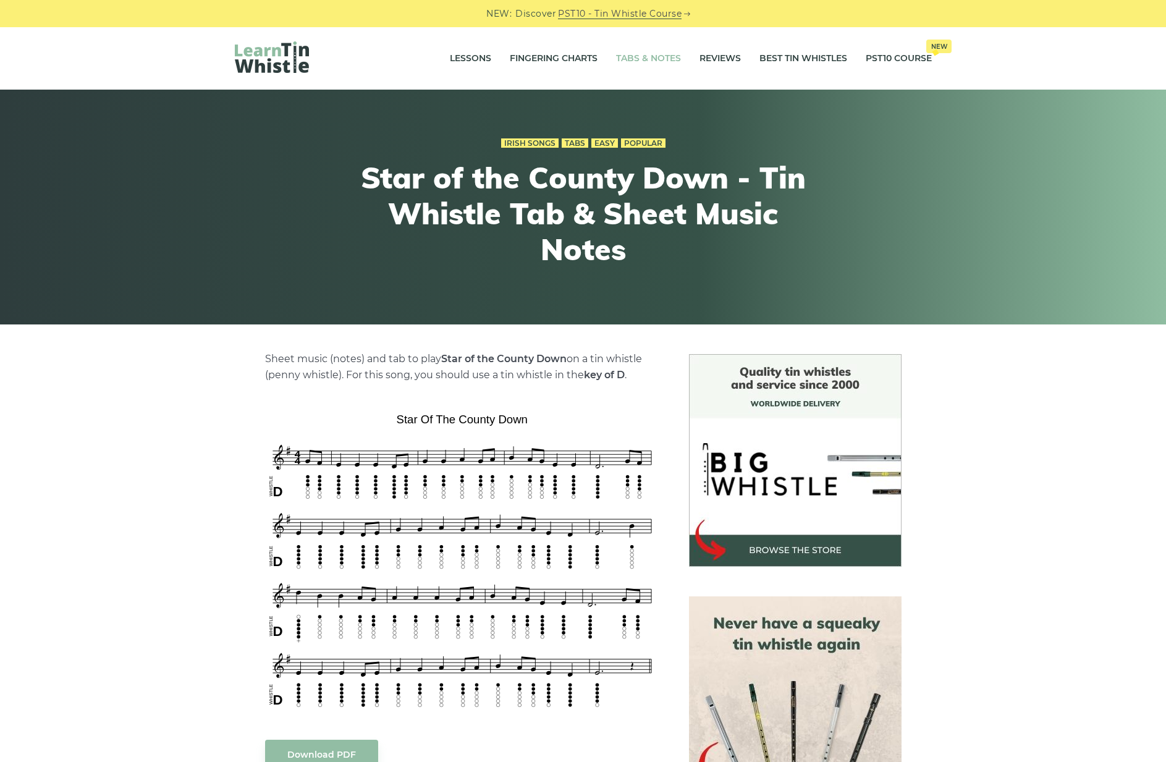
click at [648, 56] on link "Tabs & Notes" at bounding box center [648, 58] width 65 height 31
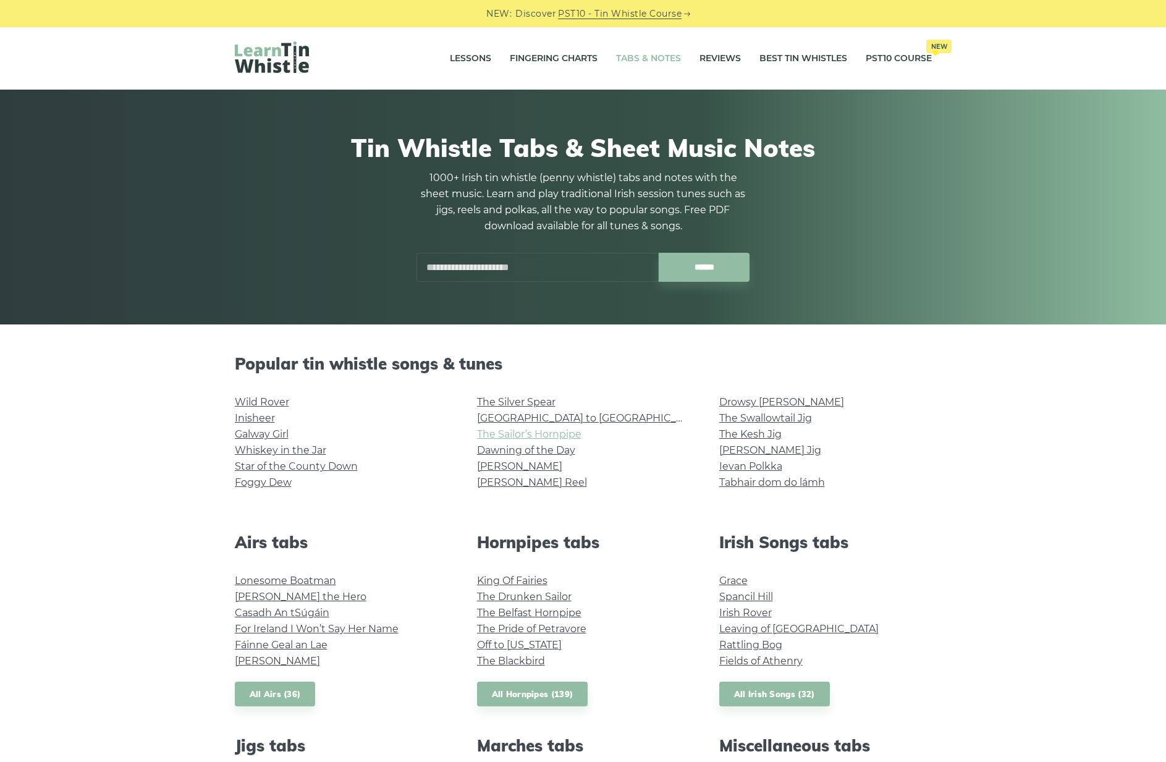
click at [489, 436] on link "The Sailor’s Hornpipe" at bounding box center [529, 434] width 104 height 12
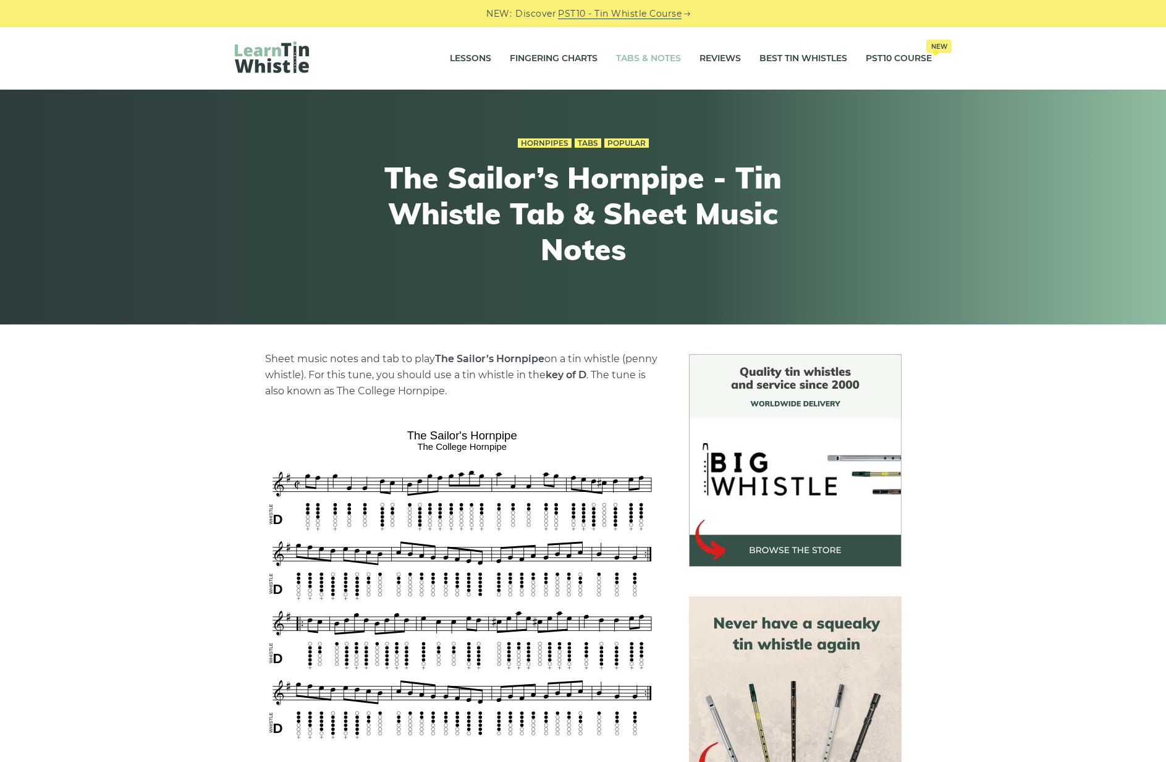
click at [630, 62] on link "Tabs & Notes" at bounding box center [648, 58] width 65 height 31
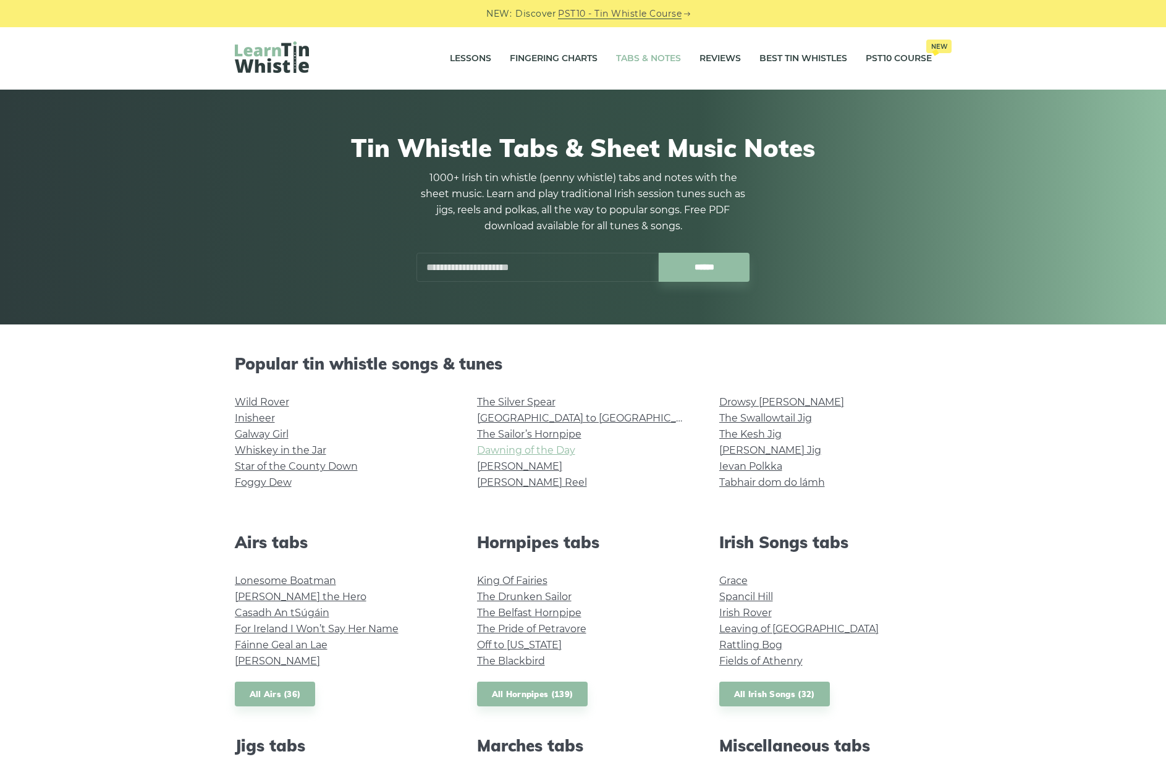
click at [522, 453] on link "Dawning of the Day" at bounding box center [526, 450] width 98 height 12
click at [749, 452] on link "[PERSON_NAME] Jig" at bounding box center [770, 450] width 102 height 12
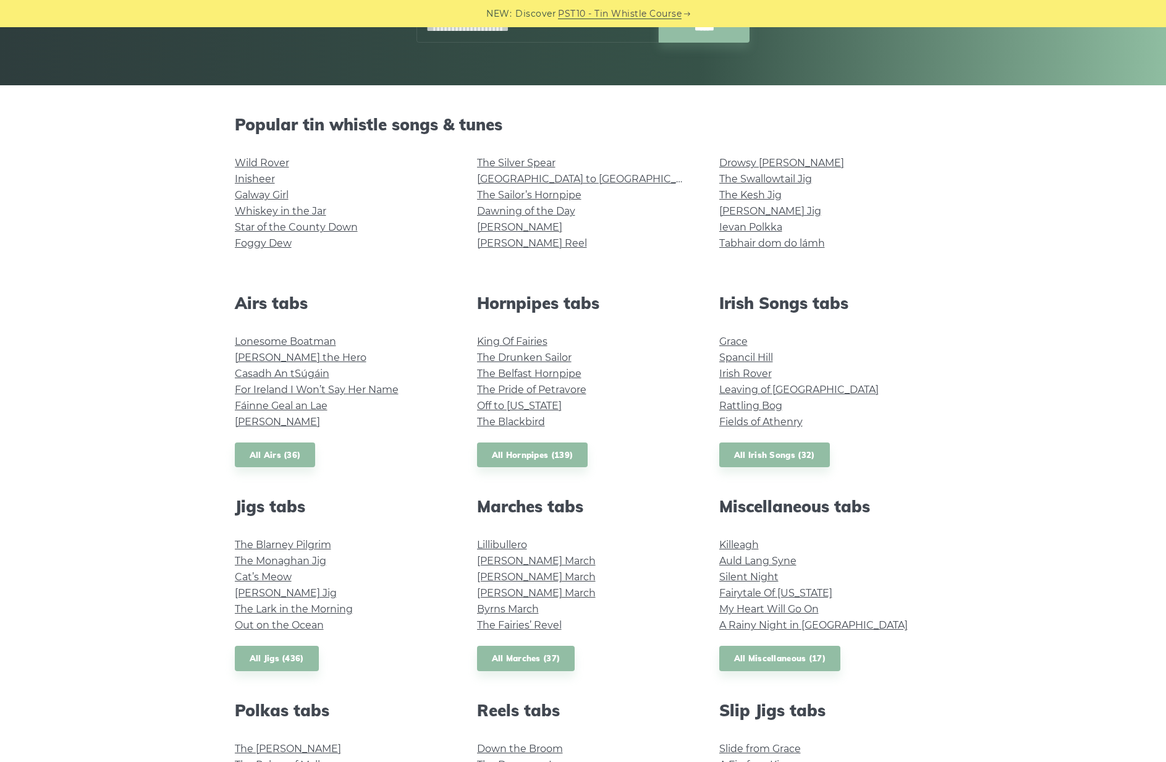
scroll to position [241, 0]
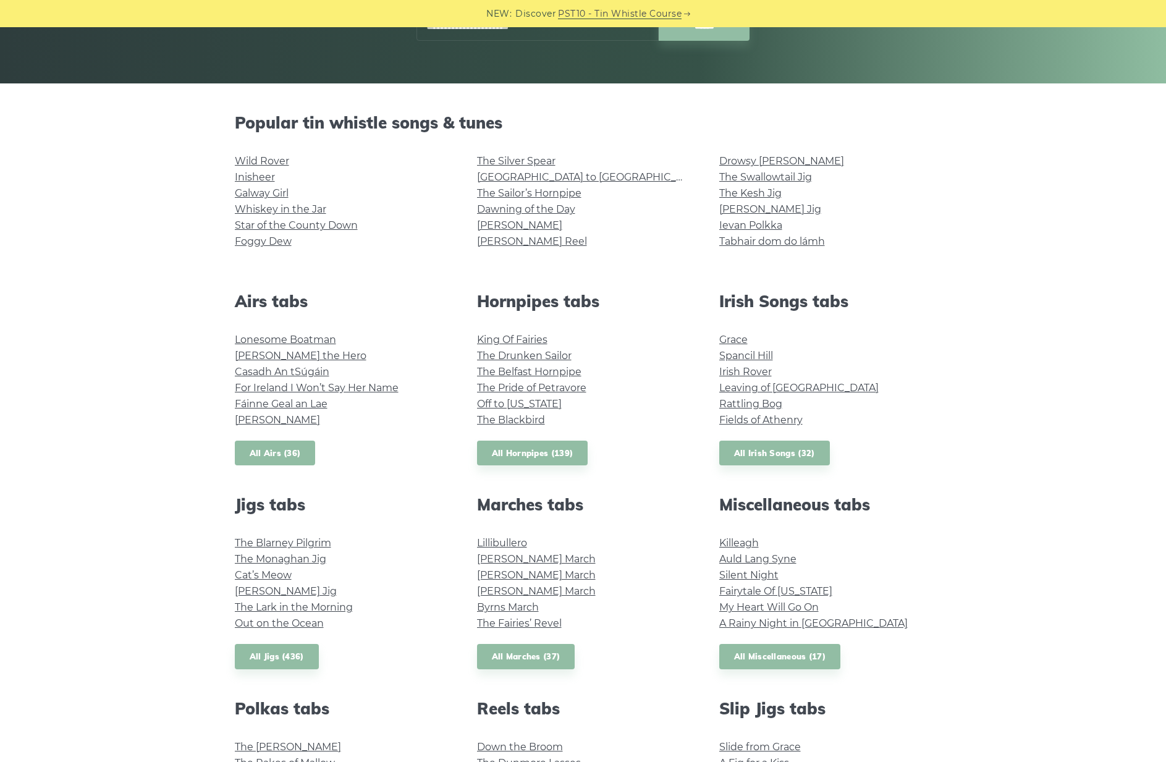
click at [273, 454] on link "All Airs (36)" at bounding box center [275, 453] width 81 height 25
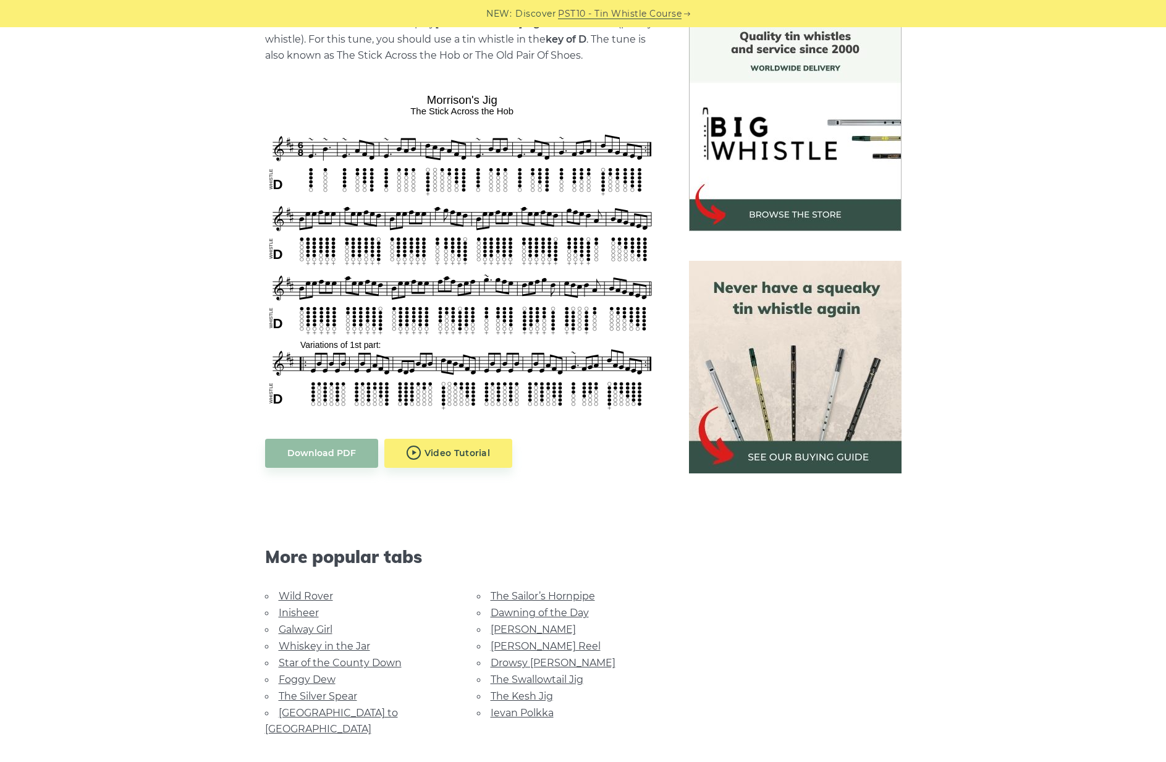
scroll to position [342, 0]
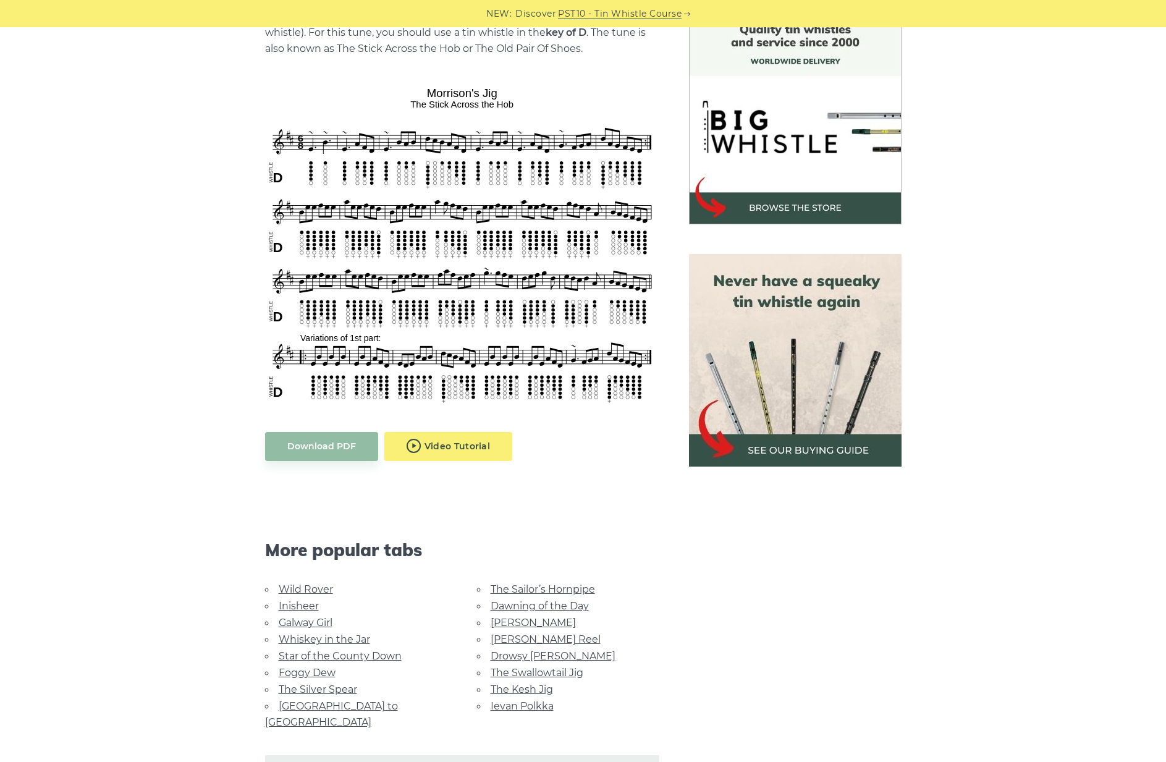
click at [443, 447] on body "NEW: Discover PST10 - Tin Whistle Course Lessons Fingering Charts Tabs & Notes …" at bounding box center [583, 624] width 1166 height 1933
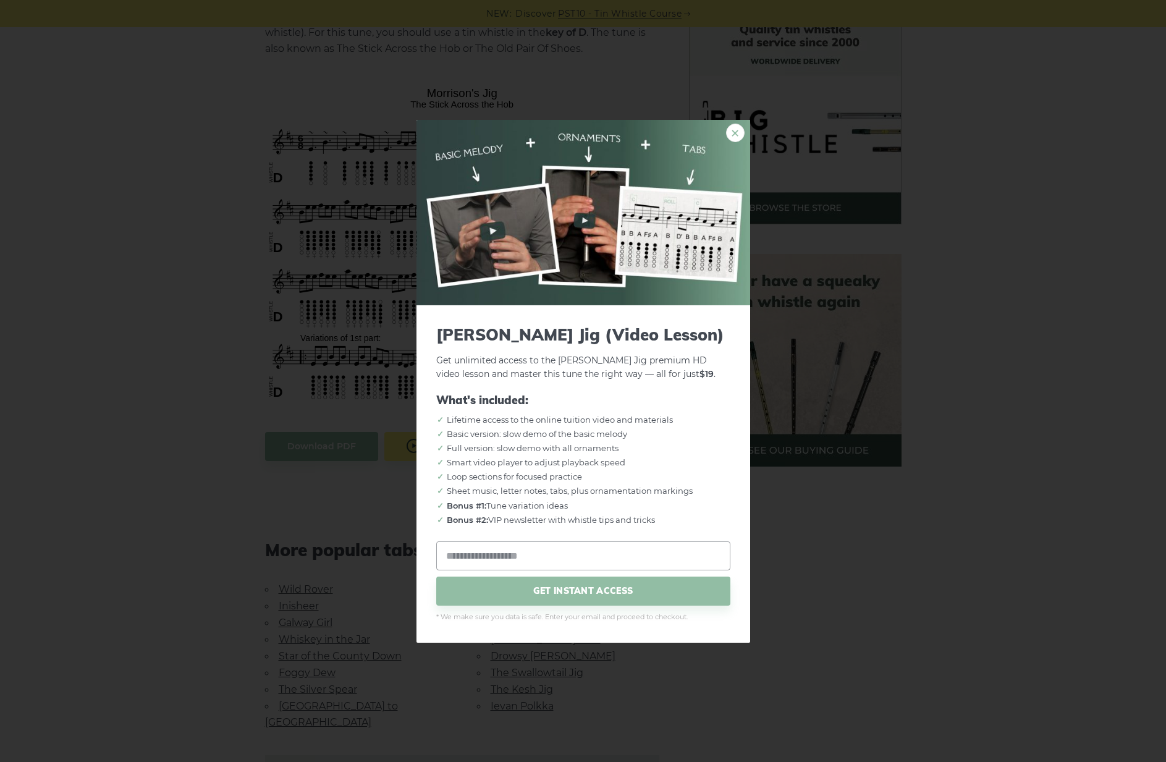
click at [735, 131] on link "×" at bounding box center [735, 132] width 19 height 19
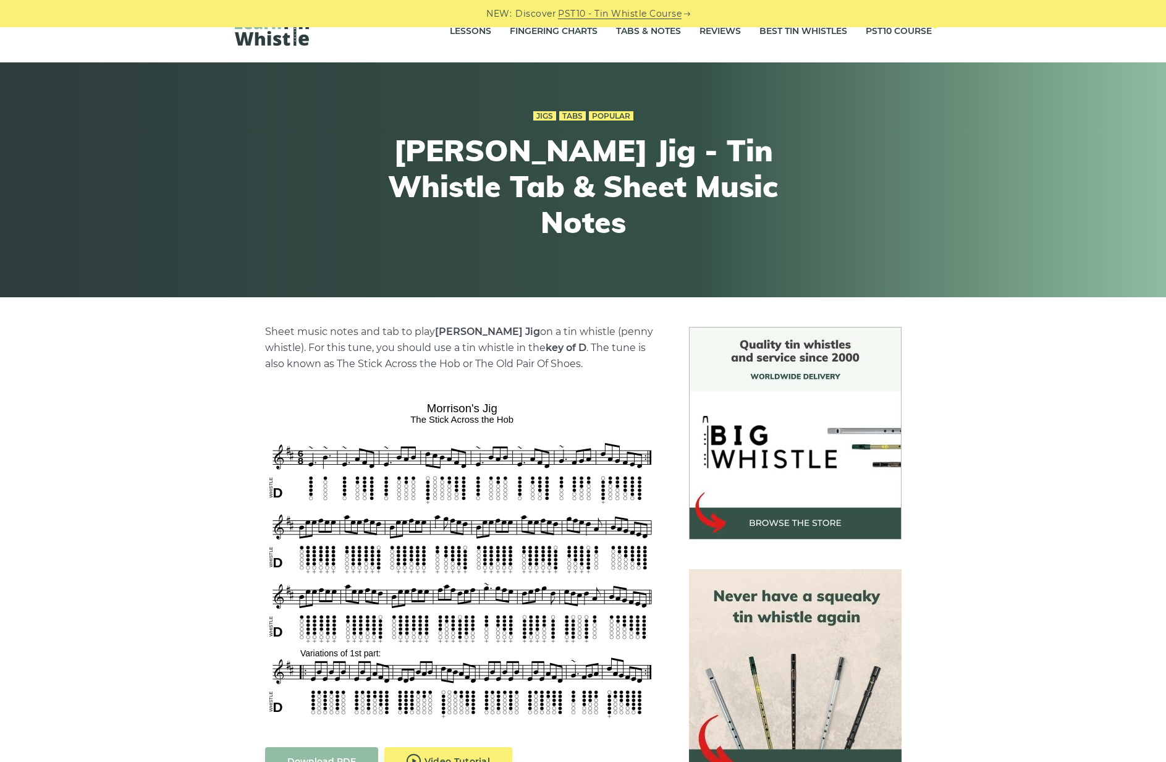
scroll to position [0, 0]
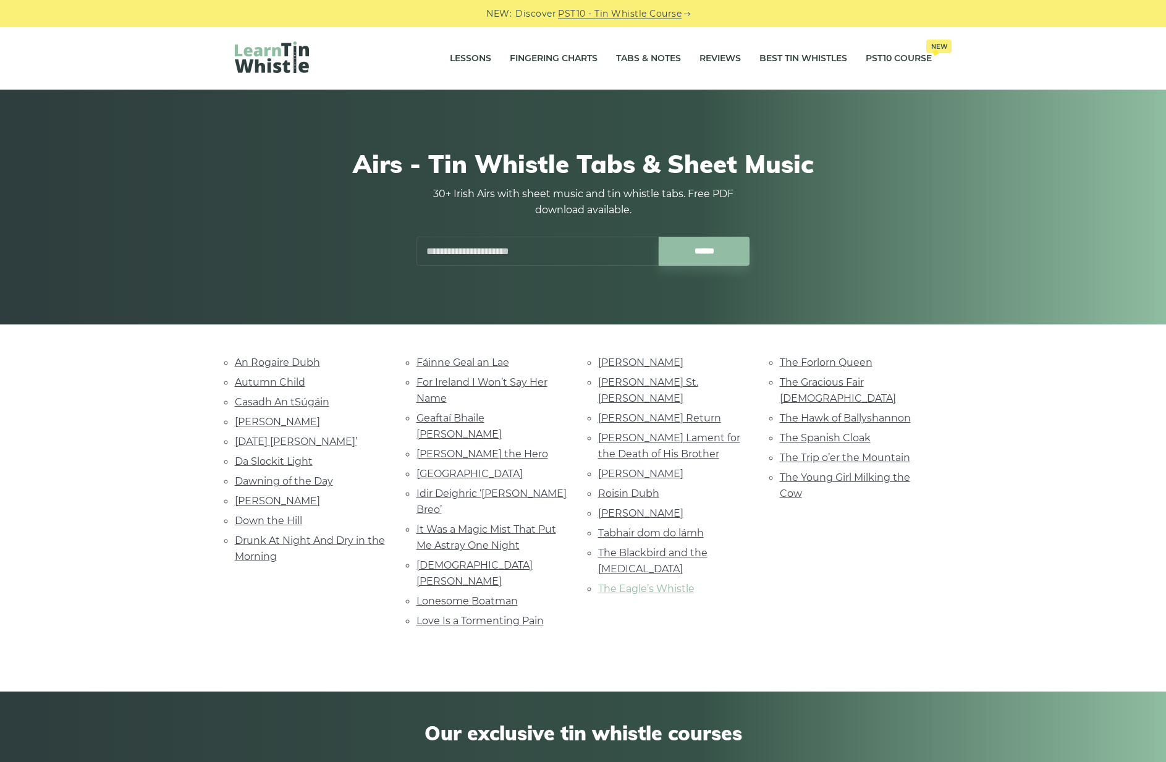
click at [643, 583] on link "The Eagle’s Whistle" at bounding box center [646, 589] width 96 height 12
